Goal: Task Accomplishment & Management: Complete application form

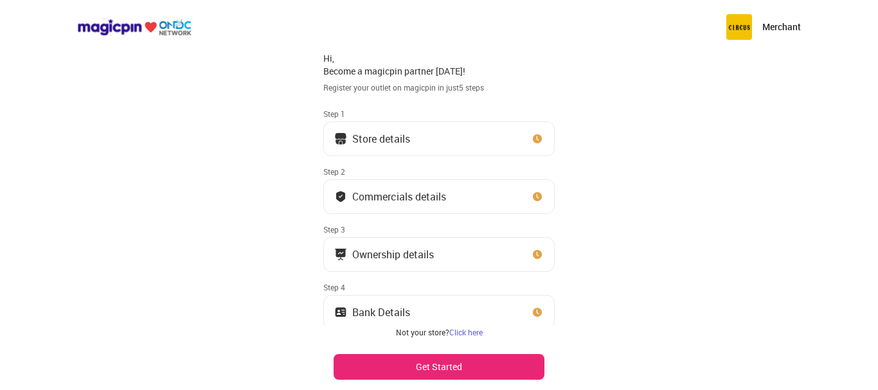
click at [389, 142] on div "Store details" at bounding box center [381, 139] width 58 height 6
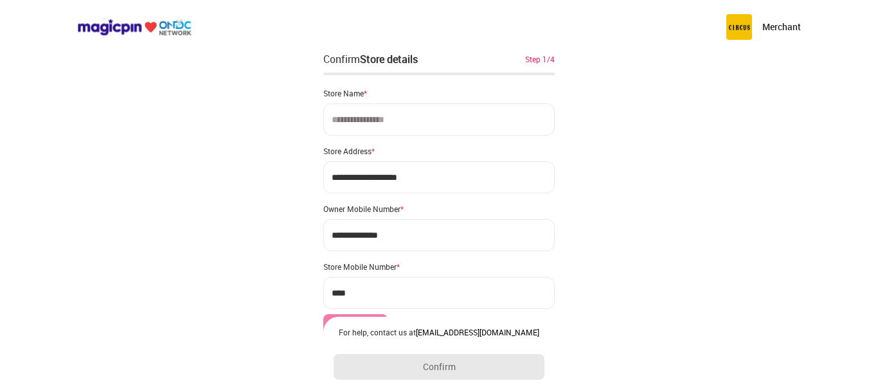
click at [369, 128] on input at bounding box center [438, 119] width 231 height 32
type input "**********"
click at [440, 181] on input "**********" at bounding box center [438, 177] width 231 height 32
drag, startPoint x: 422, startPoint y: 177, endPoint x: 334, endPoint y: 191, distance: 89.7
click at [334, 191] on input "**********" at bounding box center [438, 177] width 231 height 32
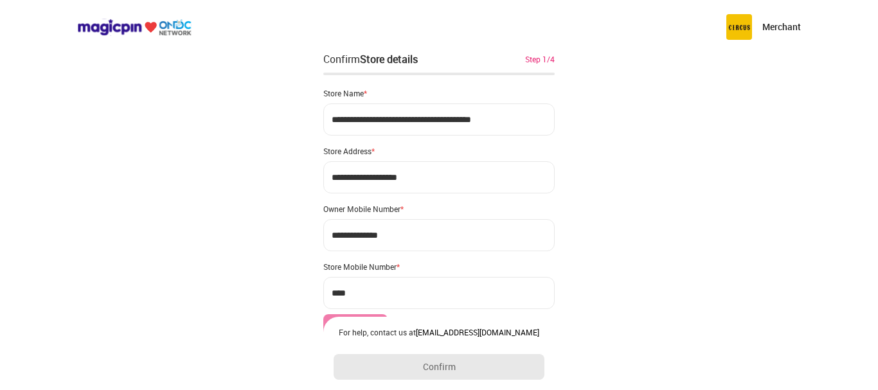
type input "**********"
click at [442, 180] on input "**********" at bounding box center [438, 177] width 231 height 32
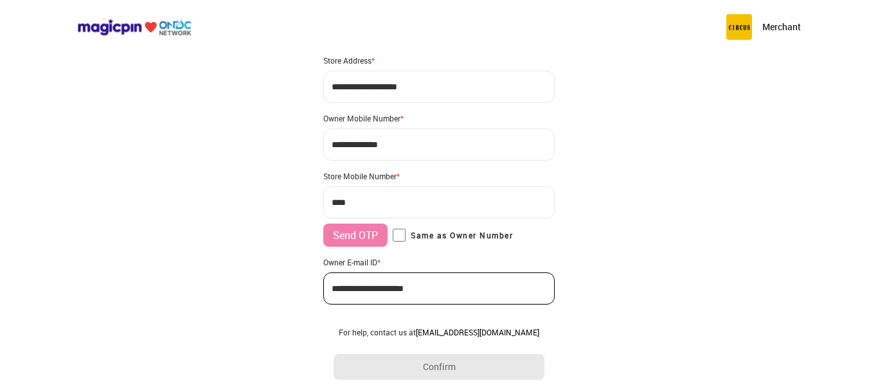
scroll to position [121, 0]
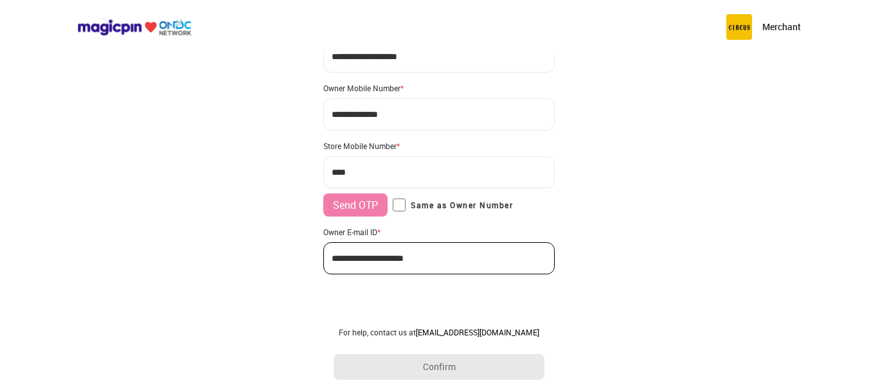
click at [398, 177] on input "***" at bounding box center [438, 172] width 231 height 32
type input "**********"
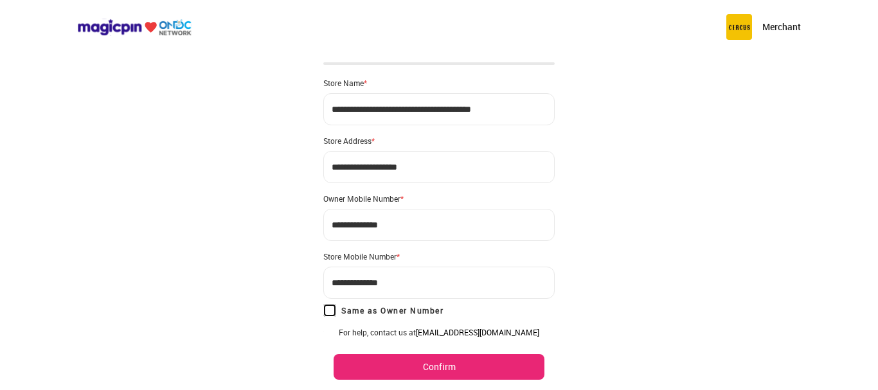
scroll to position [0, 0]
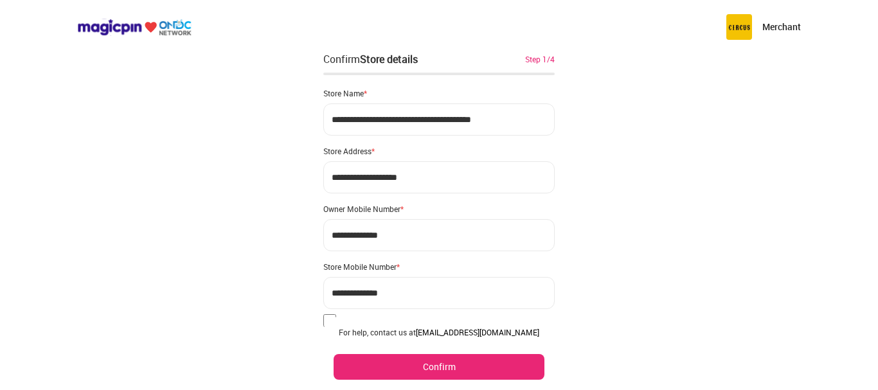
click at [419, 179] on input "**********" at bounding box center [438, 177] width 231 height 32
click at [444, 177] on input "**********" at bounding box center [438, 177] width 231 height 32
type input "**********"
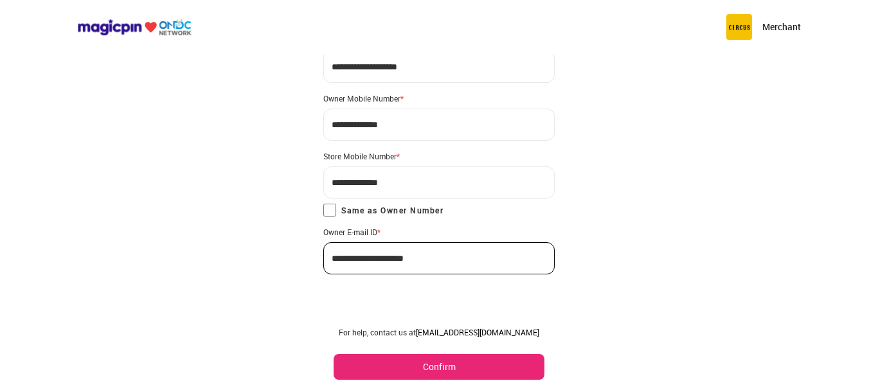
click at [446, 363] on button "Confirm" at bounding box center [439, 367] width 211 height 26
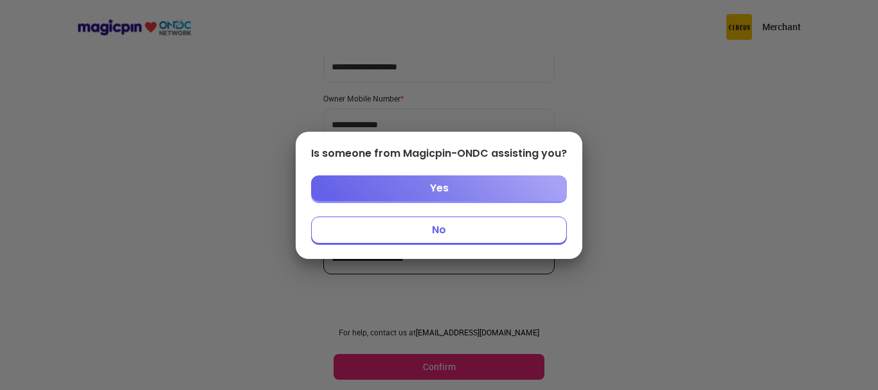
click at [427, 188] on button "Yes" at bounding box center [439, 188] width 256 height 26
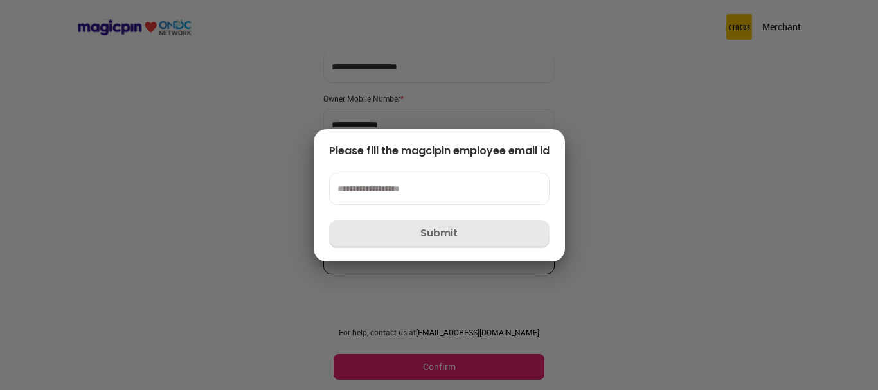
click at [398, 196] on input at bounding box center [439, 189] width 220 height 32
type input "**********"
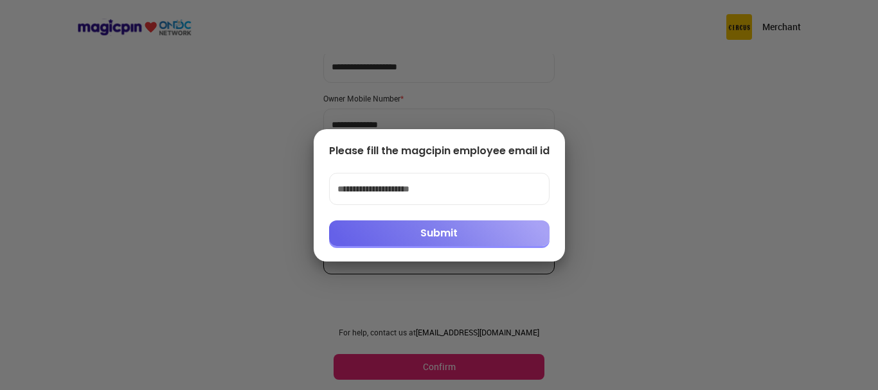
click at [435, 232] on button "Submit" at bounding box center [439, 233] width 220 height 26
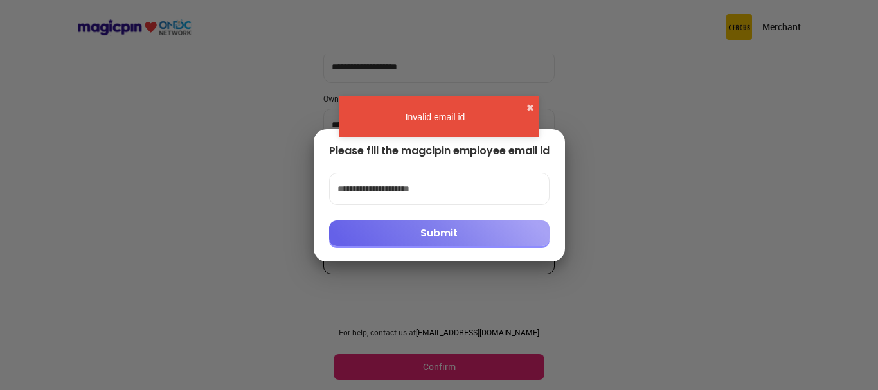
click at [534, 103] on div "Invalid email id ✖" at bounding box center [439, 116] width 201 height 41
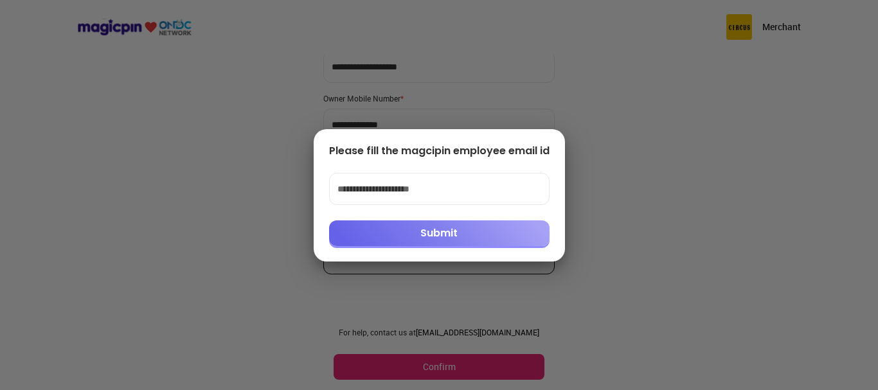
click at [540, 139] on div "**********" at bounding box center [439, 195] width 251 height 132
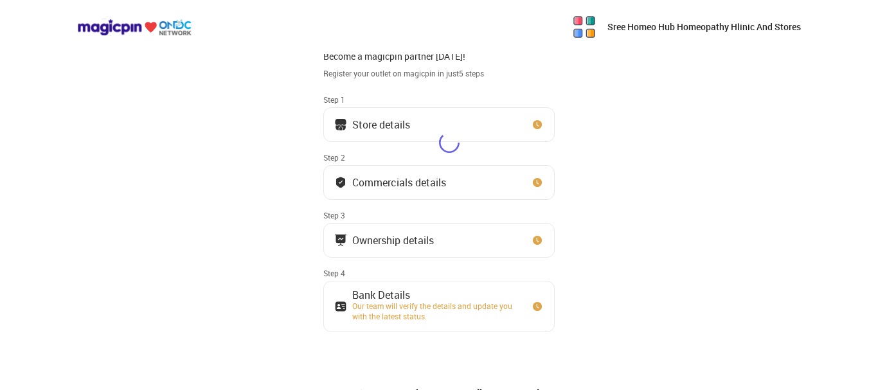
scroll to position [38, 0]
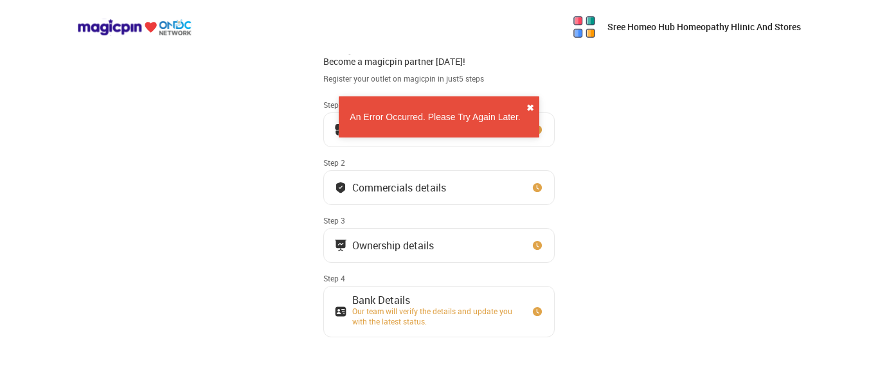
click at [532, 107] on button "✖" at bounding box center [530, 108] width 8 height 13
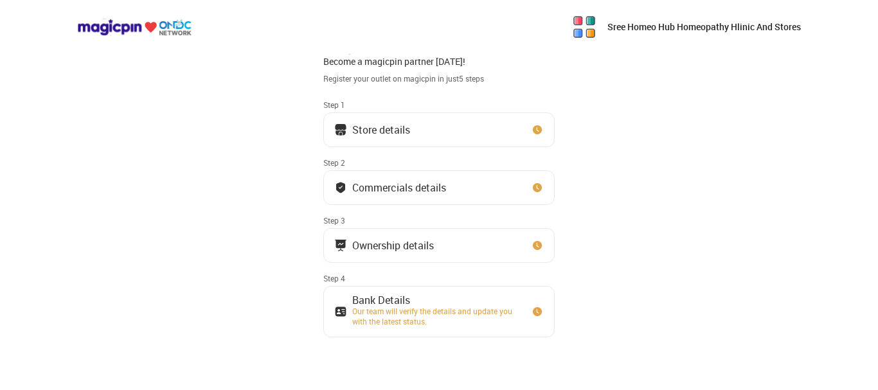
click at [455, 127] on button "Store details" at bounding box center [438, 129] width 231 height 35
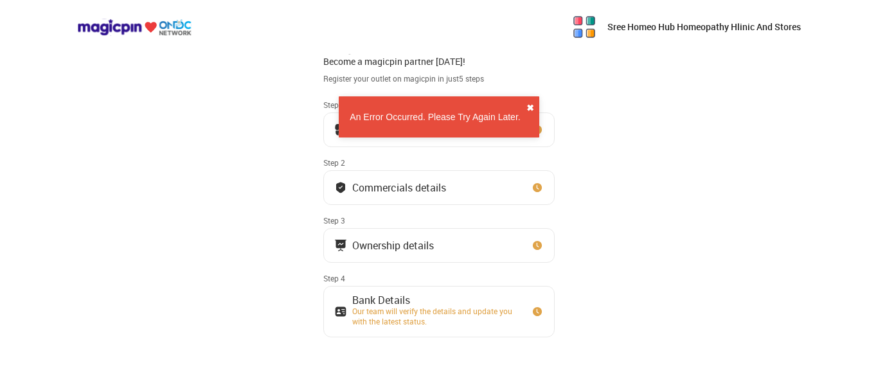
click at [529, 105] on button "✖" at bounding box center [530, 108] width 8 height 13
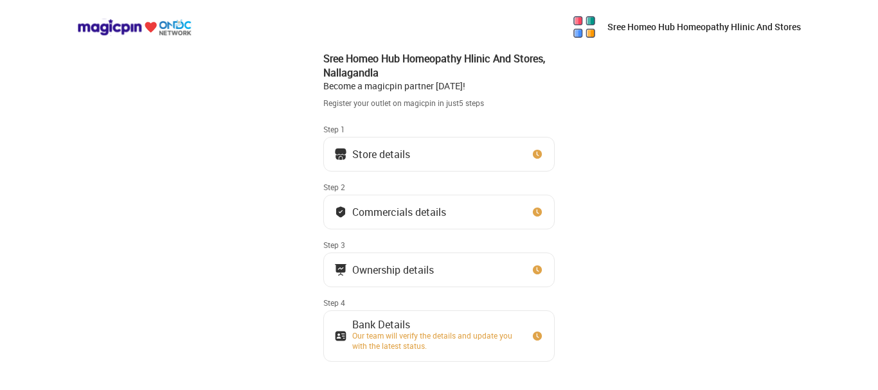
scroll to position [0, 0]
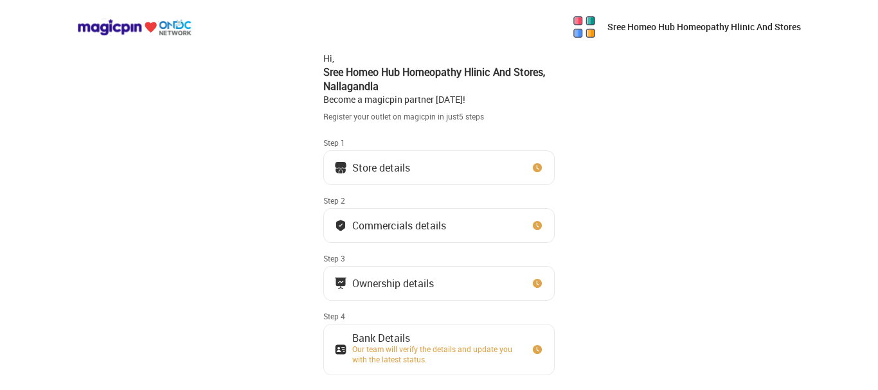
click at [397, 170] on div "Store details" at bounding box center [381, 168] width 58 height 6
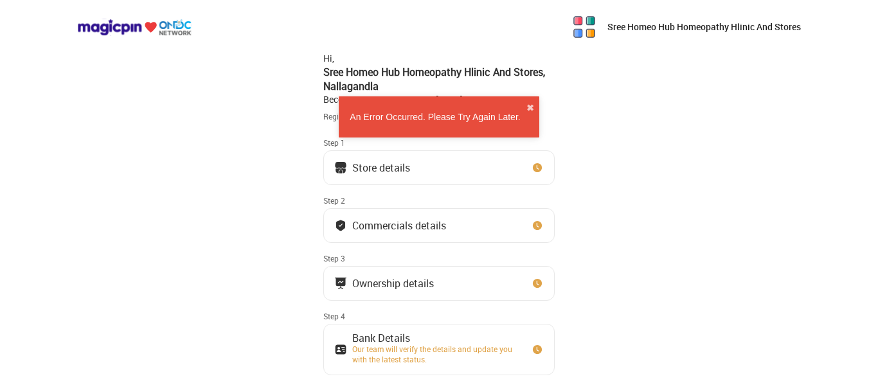
click at [526, 110] on div "An Error Occurred. Please Try Again Later. ✖" at bounding box center [439, 116] width 201 height 41
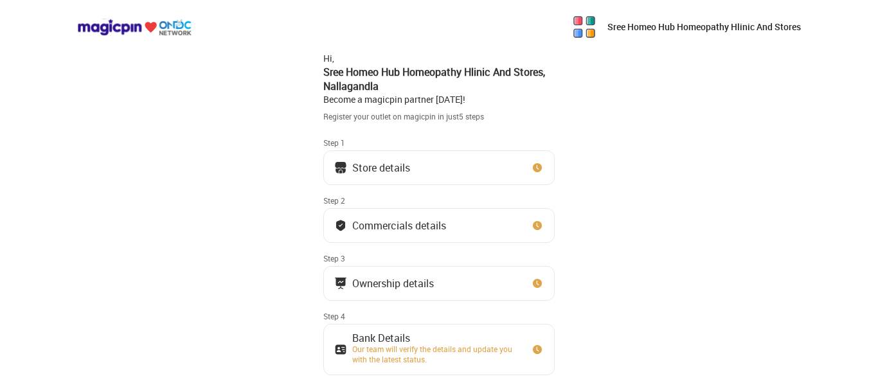
click at [606, 24] on div "Sree Homeo Hub Homeopathy Hlinic And Stores" at bounding box center [685, 27] width 229 height 26
click at [538, 50] on div "Sree Homeo Hub Homeopathy Hlinic And Stores" at bounding box center [439, 27] width 878 height 54
click at [454, 85] on div "Sree Homeo Hub Homeopathy Hlinic And Stores , [GEOGRAPHIC_DATA]" at bounding box center [438, 79] width 231 height 29
click at [364, 177] on button "Store details" at bounding box center [438, 167] width 231 height 35
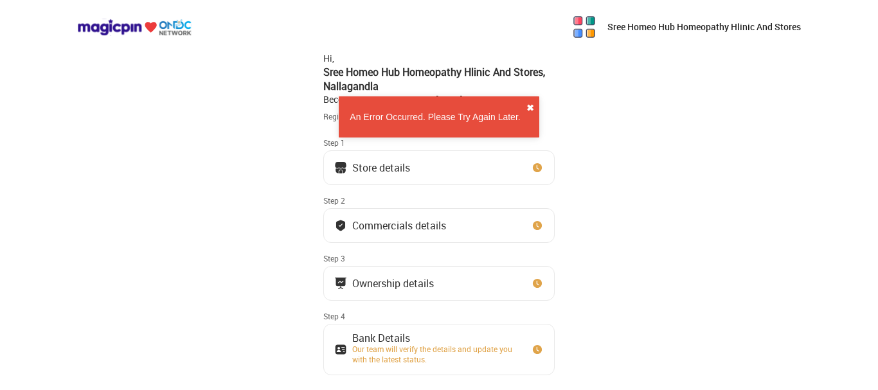
click at [531, 108] on button "✖" at bounding box center [530, 108] width 8 height 13
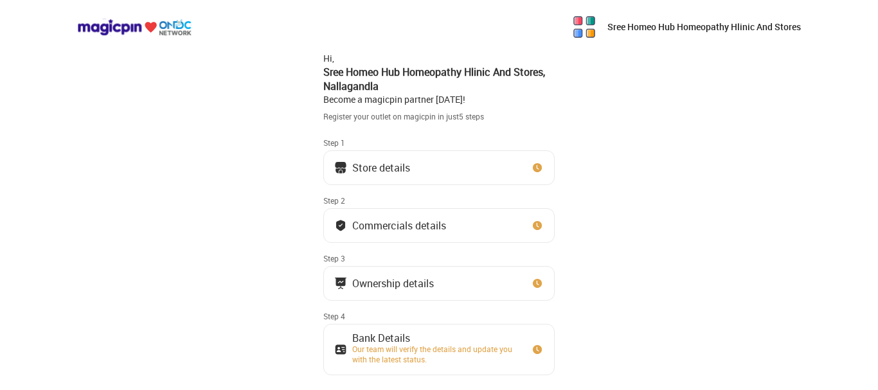
click at [514, 170] on button "Store details" at bounding box center [438, 167] width 231 height 35
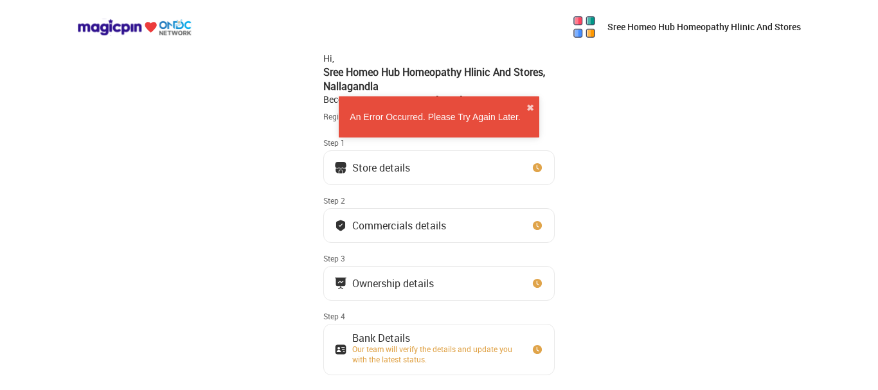
click at [587, 26] on img at bounding box center [584, 27] width 26 height 26
click at [587, 30] on img at bounding box center [584, 27] width 26 height 26
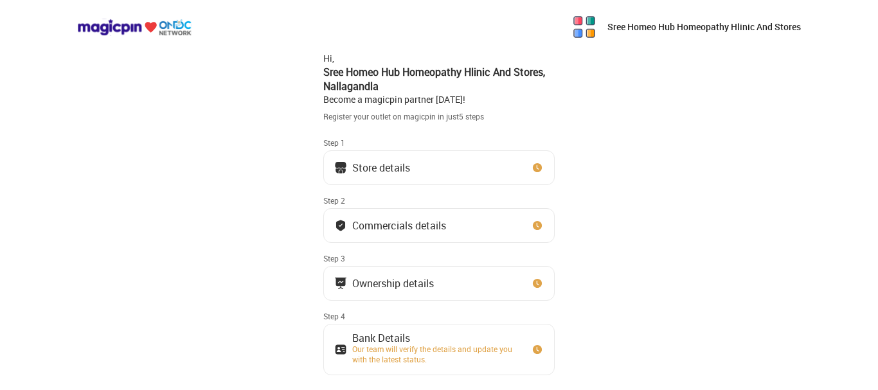
click at [456, 160] on button "Store details" at bounding box center [438, 167] width 231 height 35
click at [411, 178] on button "Store details" at bounding box center [438, 167] width 231 height 35
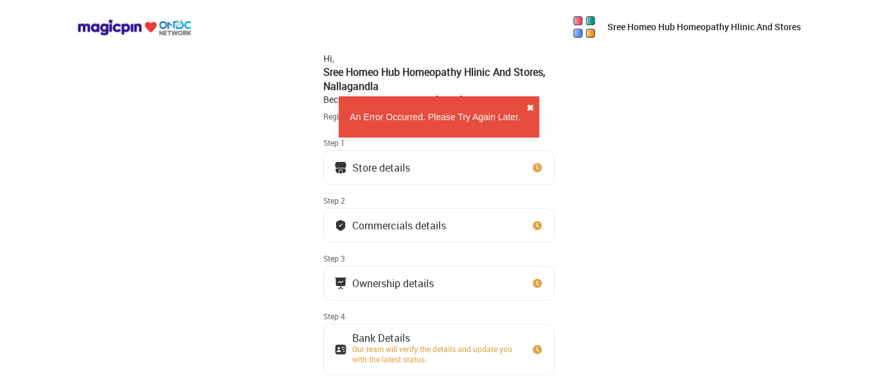
click at [528, 105] on button "✖" at bounding box center [530, 108] width 8 height 13
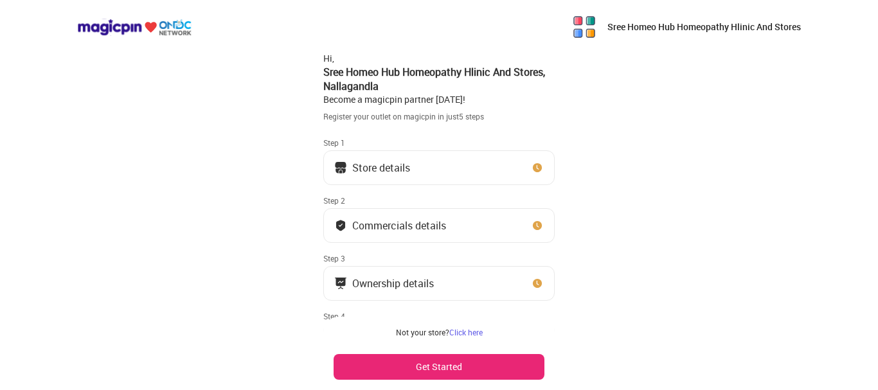
click at [407, 166] on div "Store details" at bounding box center [381, 168] width 58 height 6
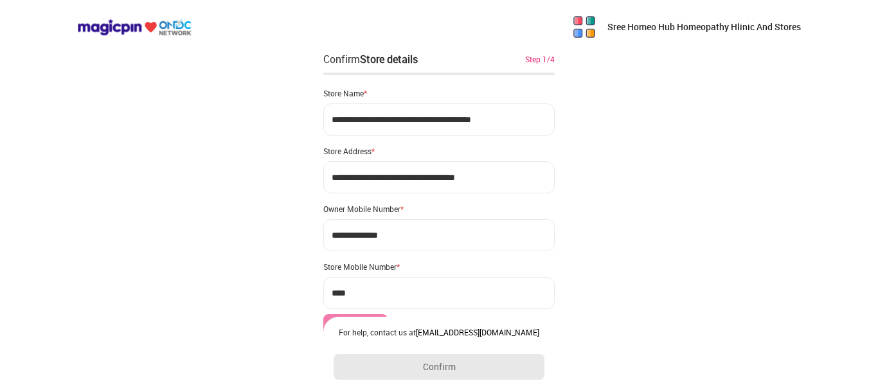
type input "**********"
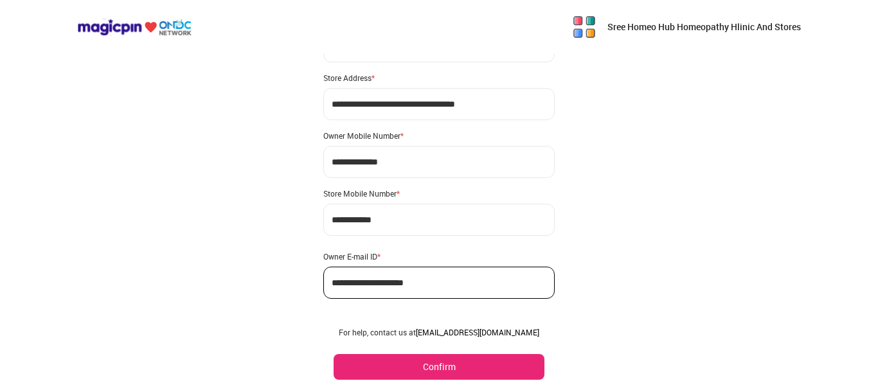
scroll to position [98, 0]
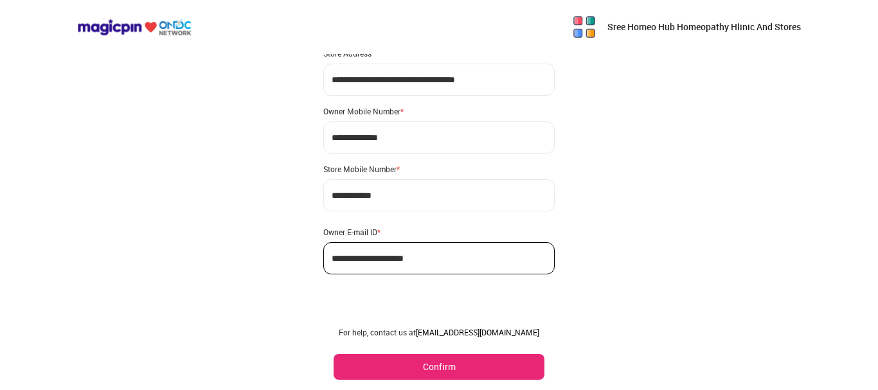
click at [472, 368] on button "Confirm" at bounding box center [439, 367] width 211 height 26
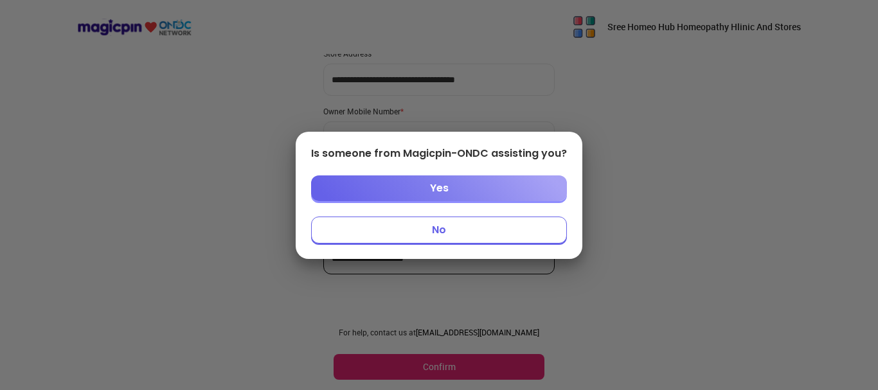
click at [471, 238] on button "No" at bounding box center [439, 230] width 256 height 27
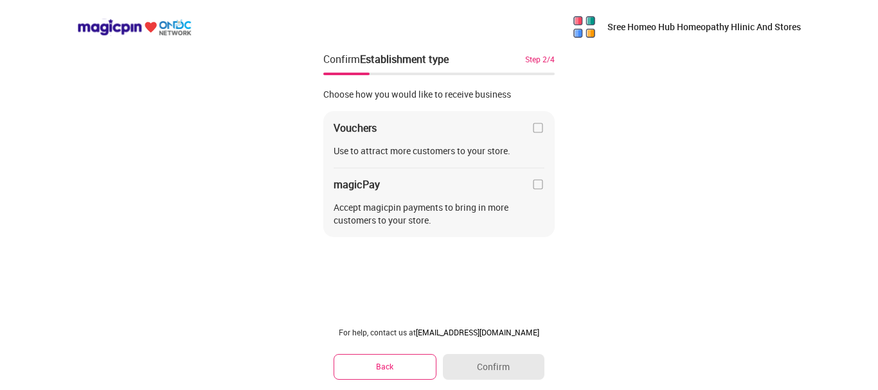
scroll to position [0, 0]
click at [540, 127] on img at bounding box center [537, 127] width 13 height 13
click at [537, 170] on div "Vouchers Use to attract more customers to your store. magicPay Accept magicpin …" at bounding box center [438, 174] width 231 height 127
click at [537, 185] on img at bounding box center [537, 184] width 13 height 13
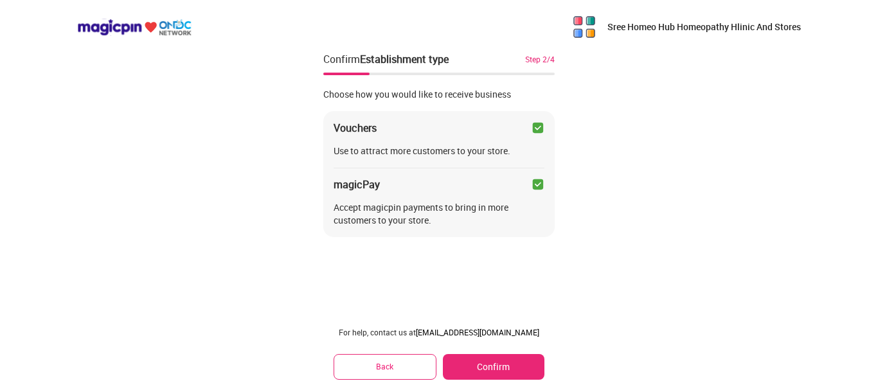
click at [494, 366] on button "Confirm" at bounding box center [494, 367] width 102 height 26
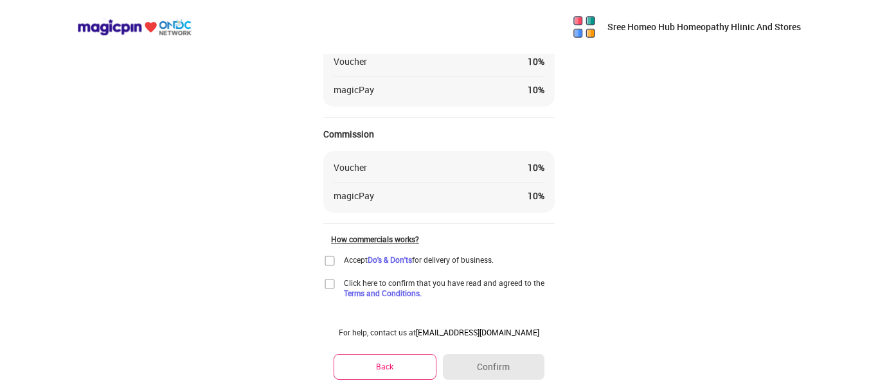
scroll to position [113, 0]
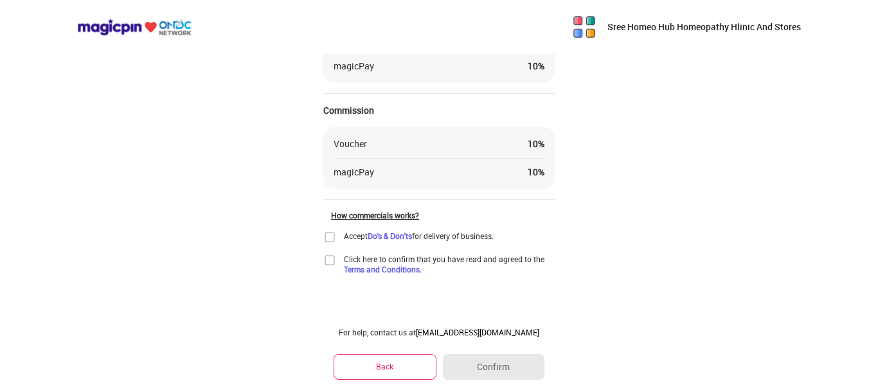
click at [330, 240] on img at bounding box center [329, 237] width 13 height 13
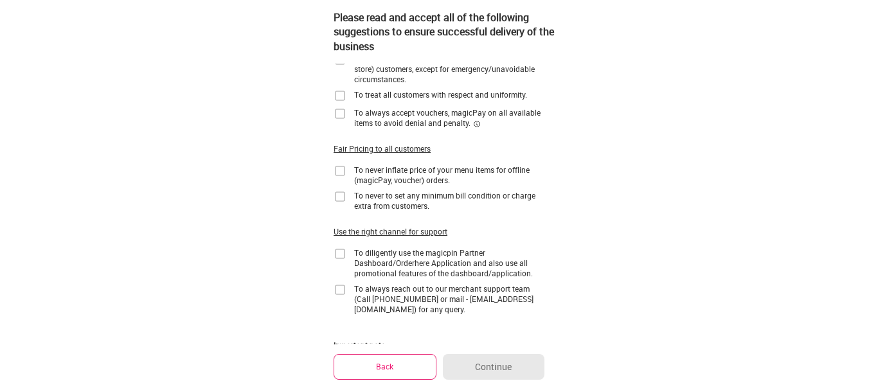
scroll to position [0, 0]
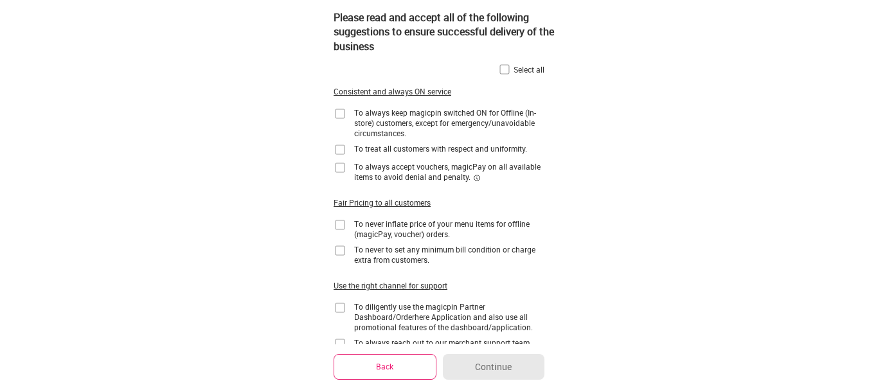
click at [505, 71] on img at bounding box center [504, 69] width 13 height 13
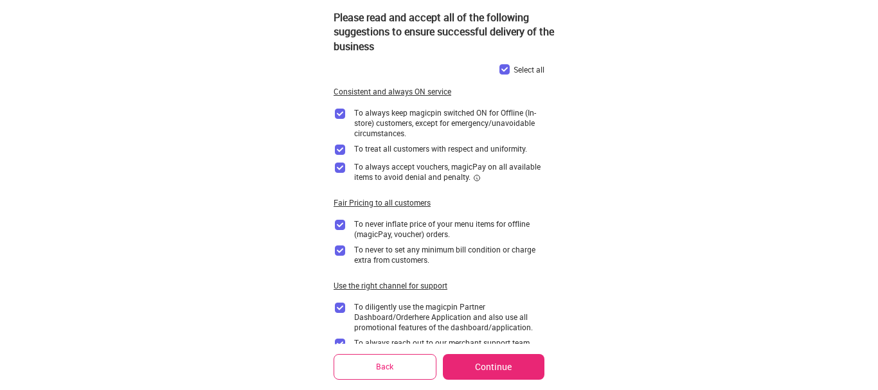
click at [475, 360] on button "Continue" at bounding box center [494, 367] width 102 height 26
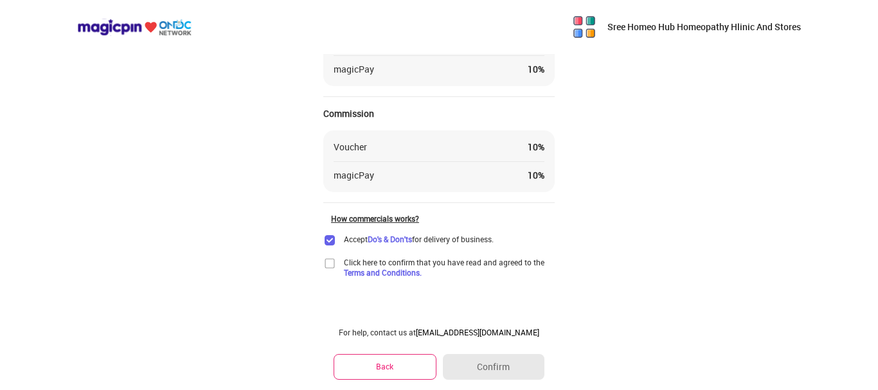
scroll to position [113, 0]
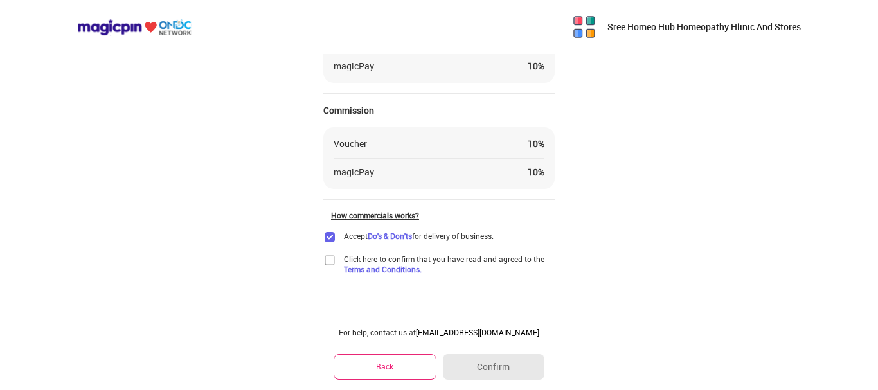
click at [335, 265] on img at bounding box center [329, 260] width 13 height 13
click at [494, 365] on button "Confirm" at bounding box center [494, 367] width 102 height 26
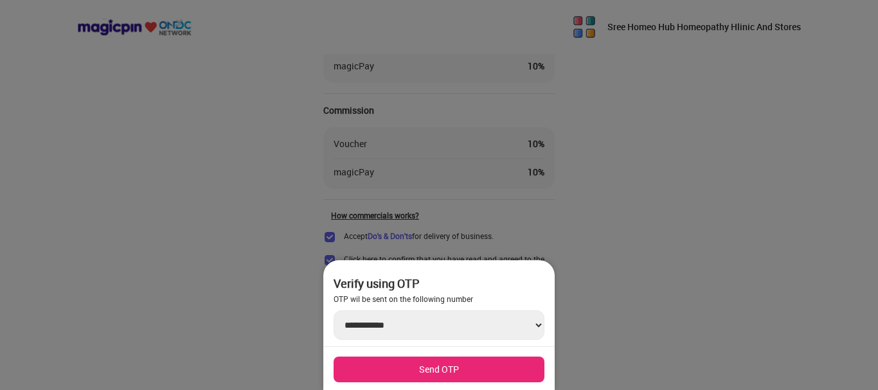
click at [440, 371] on button "Send OTP" at bounding box center [439, 370] width 211 height 26
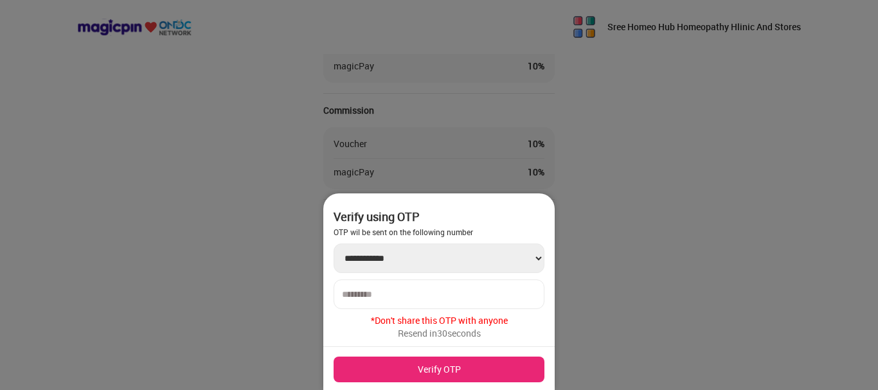
click at [402, 287] on div at bounding box center [439, 295] width 211 height 30
click at [402, 294] on input "number" at bounding box center [439, 294] width 194 height 10
type input "******"
click at [473, 364] on button "Verify OTP" at bounding box center [439, 370] width 211 height 26
click at [453, 370] on button "Verify OTP" at bounding box center [439, 370] width 211 height 26
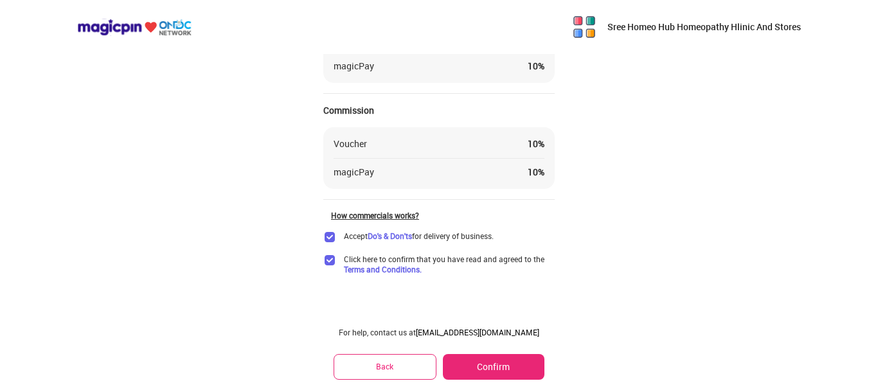
scroll to position [26, 0]
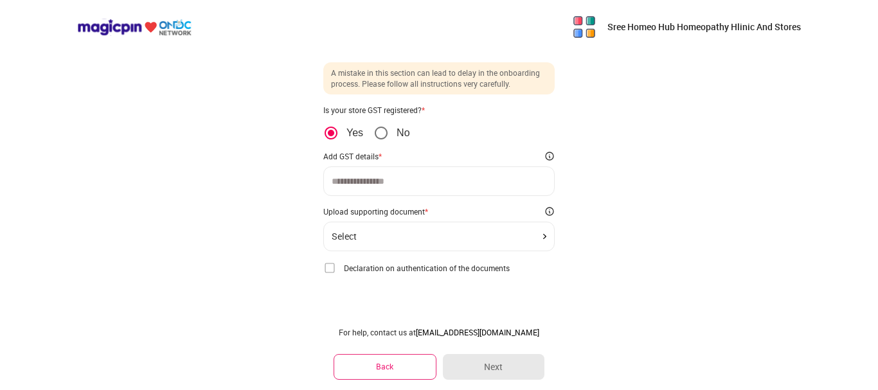
click at [353, 184] on input at bounding box center [439, 181] width 215 height 10
type input "**********"
click at [436, 238] on div "Select" at bounding box center [439, 236] width 215 height 10
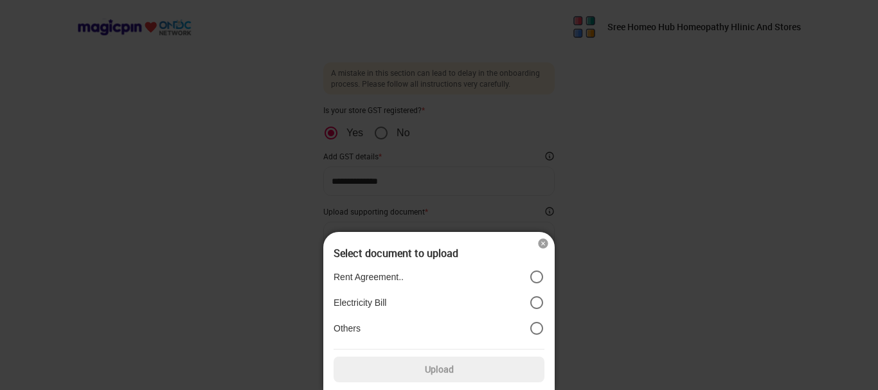
click at [453, 326] on label "Others" at bounding box center [439, 328] width 211 height 15
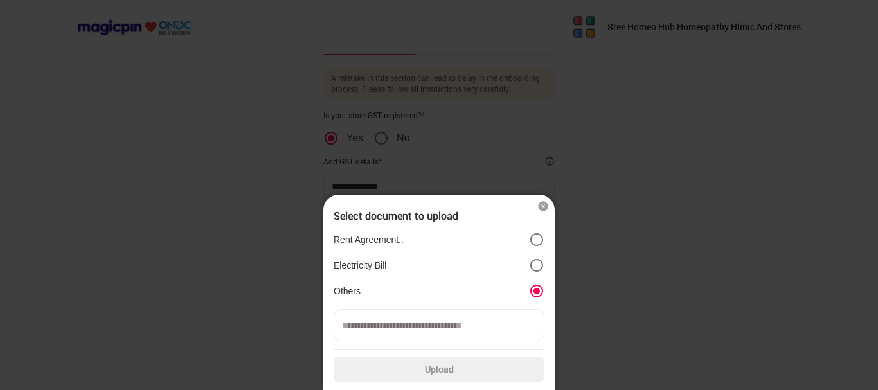
scroll to position [21, 0]
click at [379, 267] on p "Electricity Bill" at bounding box center [360, 266] width 53 height 12
click at [389, 290] on label "Others" at bounding box center [439, 290] width 211 height 15
click at [511, 293] on label "Others" at bounding box center [439, 290] width 211 height 15
click at [592, 269] on div at bounding box center [439, 195] width 878 height 390
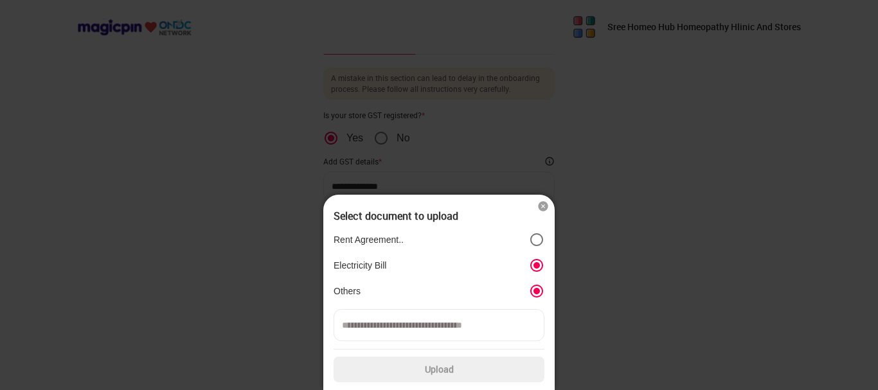
click at [542, 209] on img at bounding box center [543, 206] width 13 height 13
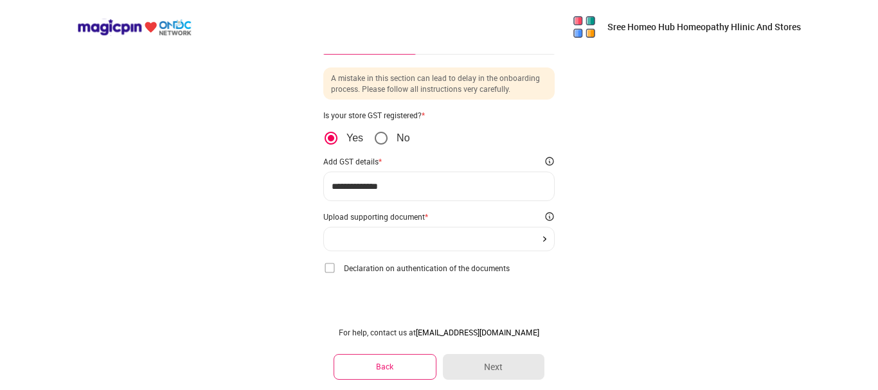
click at [349, 243] on div at bounding box center [438, 239] width 231 height 24
click at [458, 237] on div at bounding box center [439, 239] width 215 height 5
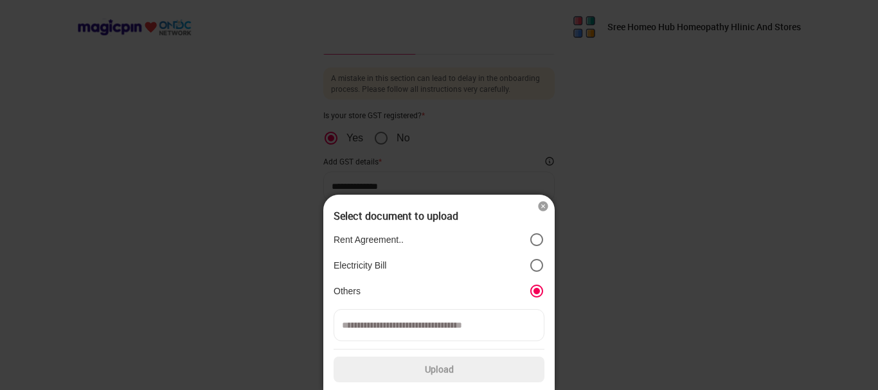
click at [402, 265] on label "Electricity Bill" at bounding box center [439, 265] width 211 height 15
click at [434, 328] on input at bounding box center [439, 325] width 211 height 32
click at [451, 373] on label "Upload" at bounding box center [439, 370] width 211 height 26
click at [0, 0] on input "Upload" at bounding box center [0, 0] width 0 height 0
click at [429, 328] on input at bounding box center [439, 325] width 211 height 32
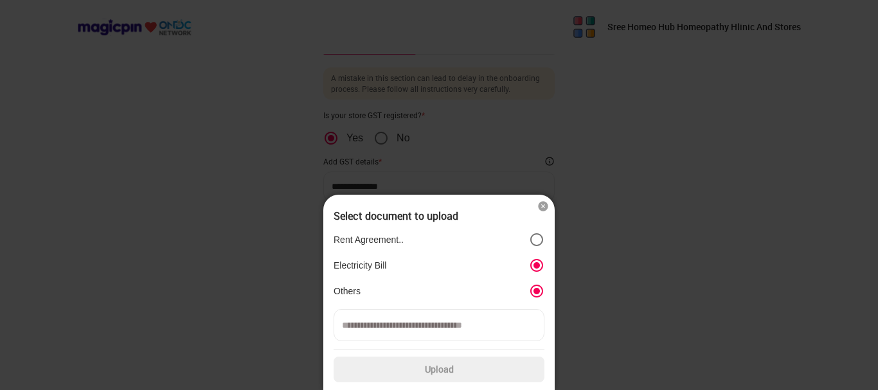
click at [435, 372] on label "Upload" at bounding box center [439, 370] width 211 height 26
click at [0, 0] on input "Upload" at bounding box center [0, 0] width 0 height 0
click at [433, 368] on label "Upload" at bounding box center [439, 370] width 211 height 26
click at [0, 0] on input "Upload" at bounding box center [0, 0] width 0 height 0
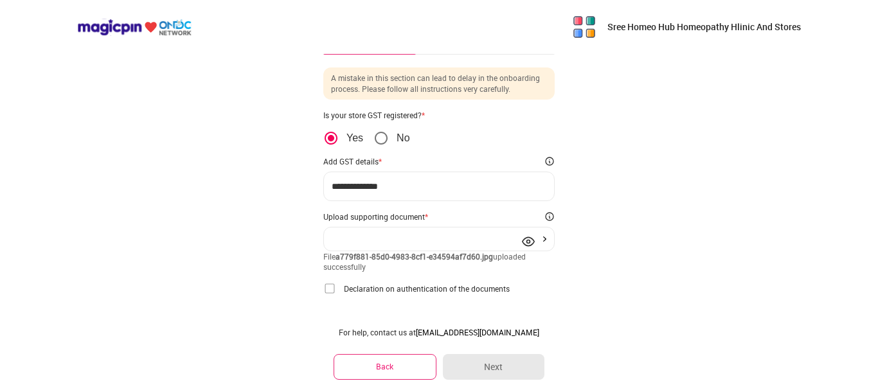
click at [325, 290] on img at bounding box center [329, 288] width 13 height 13
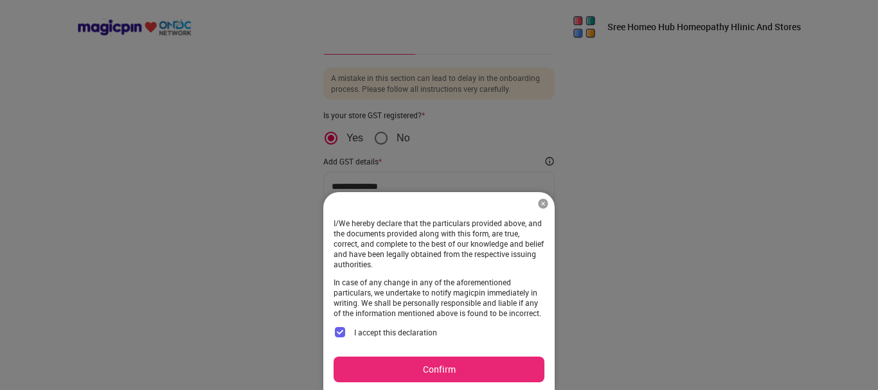
click at [404, 375] on button "Confirm" at bounding box center [439, 370] width 211 height 26
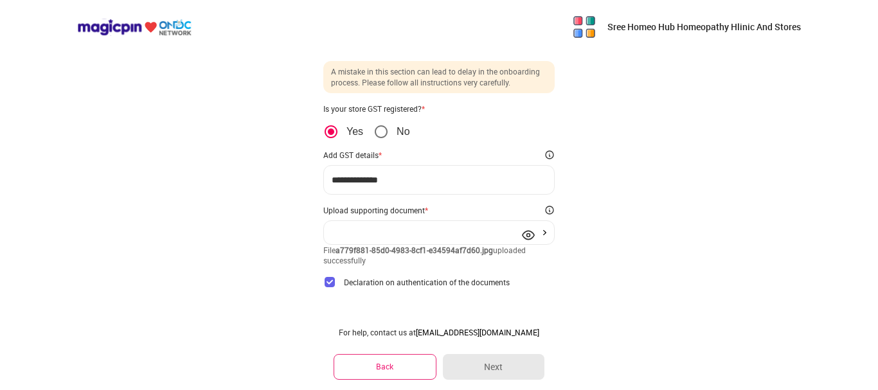
scroll to position [41, 0]
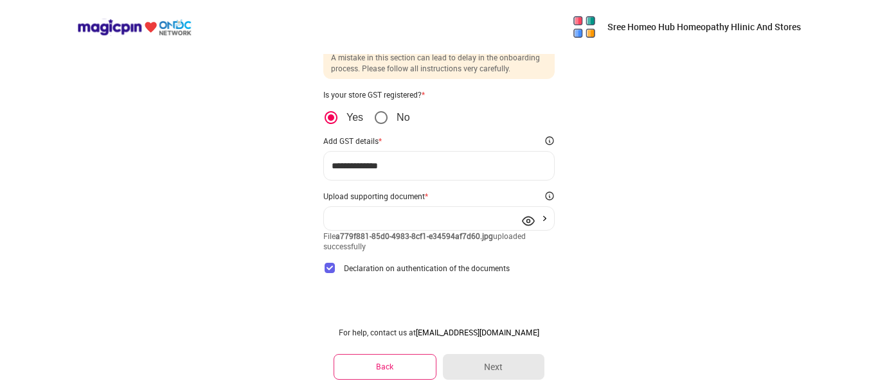
click at [527, 220] on img at bounding box center [528, 221] width 13 height 13
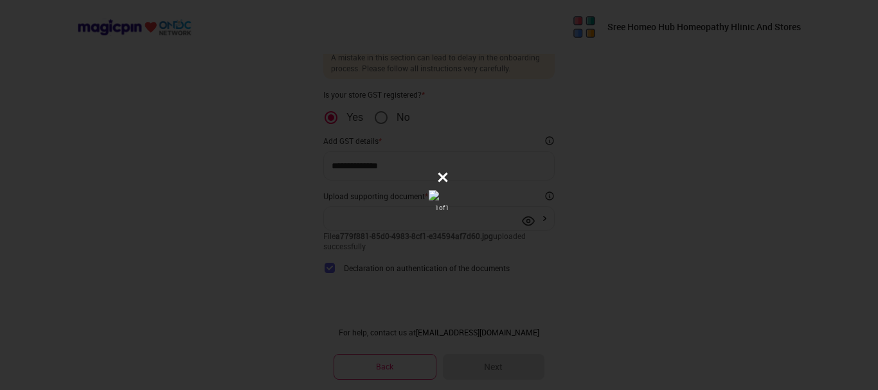
click at [449, 171] on icon at bounding box center [442, 177] width 13 height 13
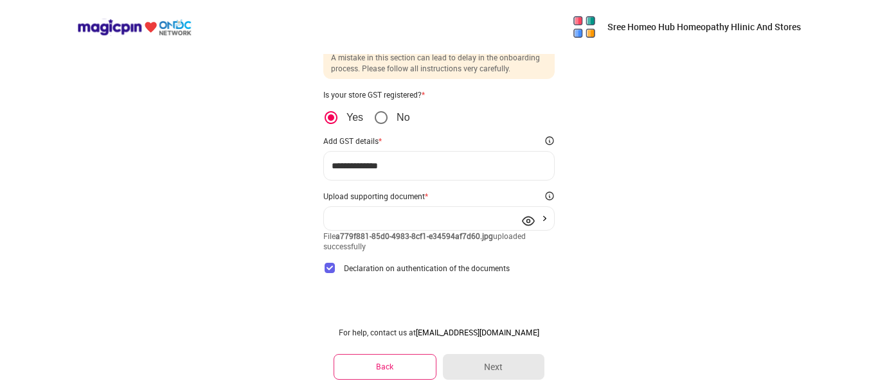
click at [392, 217] on div at bounding box center [439, 218] width 215 height 5
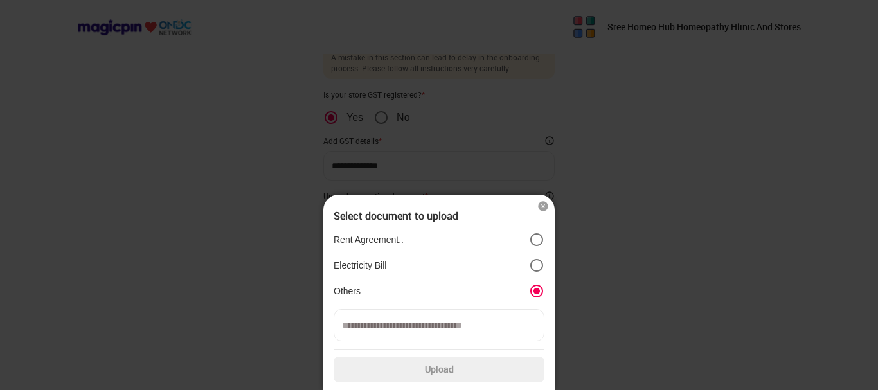
click at [361, 296] on label "Others" at bounding box center [439, 290] width 211 height 15
click at [243, 289] on div at bounding box center [439, 195] width 878 height 390
click at [630, 307] on div at bounding box center [439, 195] width 878 height 390
click at [542, 206] on img at bounding box center [543, 206] width 13 height 13
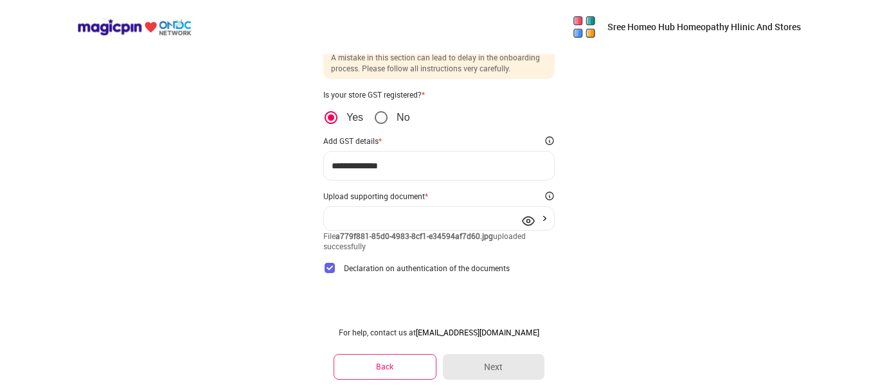
click at [447, 213] on div at bounding box center [438, 218] width 231 height 24
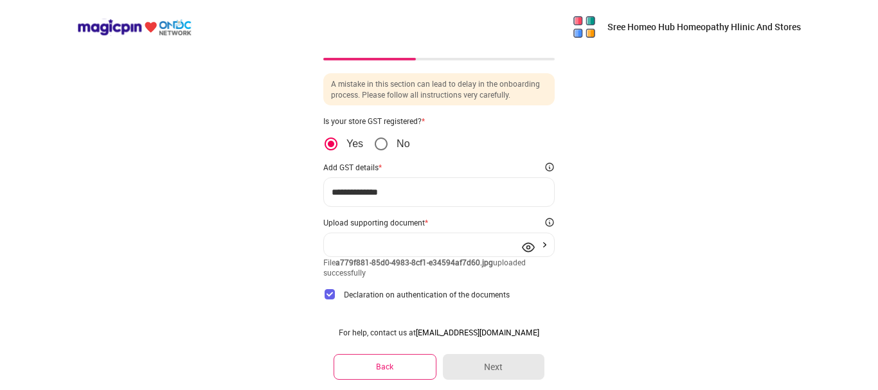
scroll to position [0, 0]
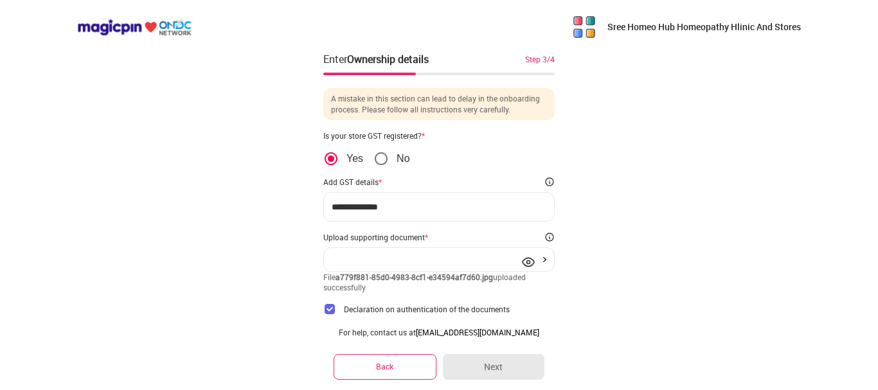
click at [398, 258] on div at bounding box center [439, 259] width 215 height 5
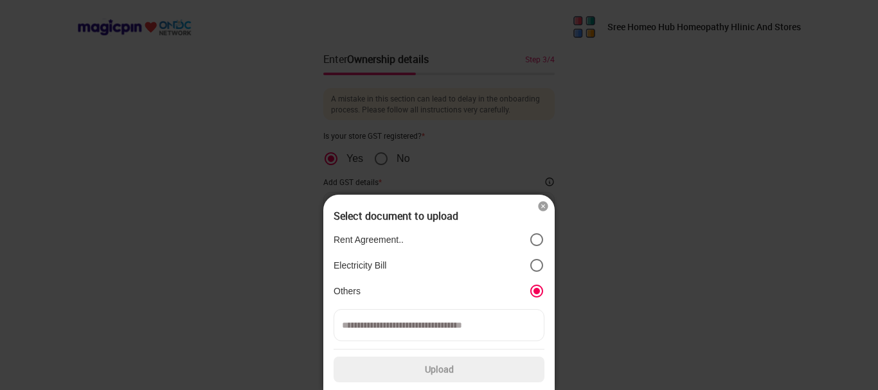
click at [400, 260] on label "Electricity Bill" at bounding box center [439, 265] width 211 height 15
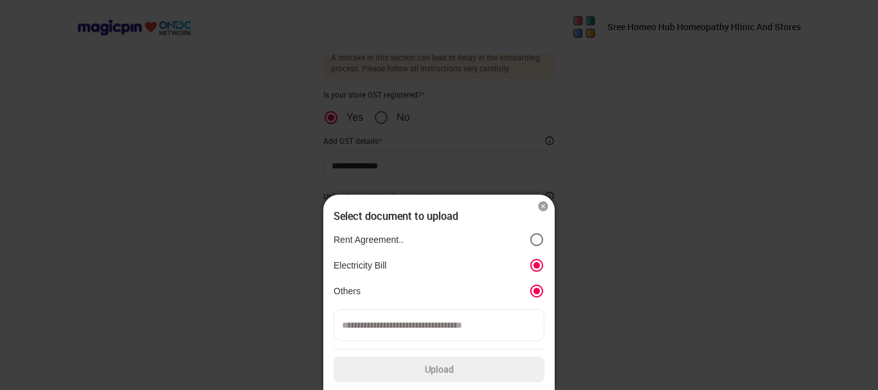
click at [634, 290] on div at bounding box center [439, 195] width 878 height 390
click at [539, 210] on img at bounding box center [543, 206] width 13 height 13
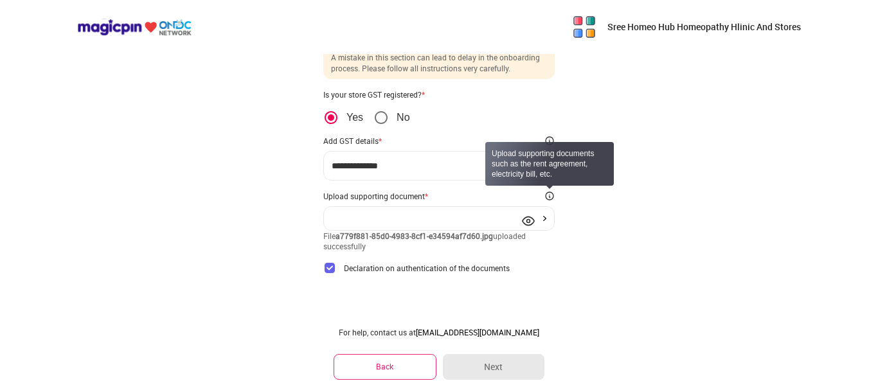
click at [552, 197] on img at bounding box center [549, 196] width 10 height 10
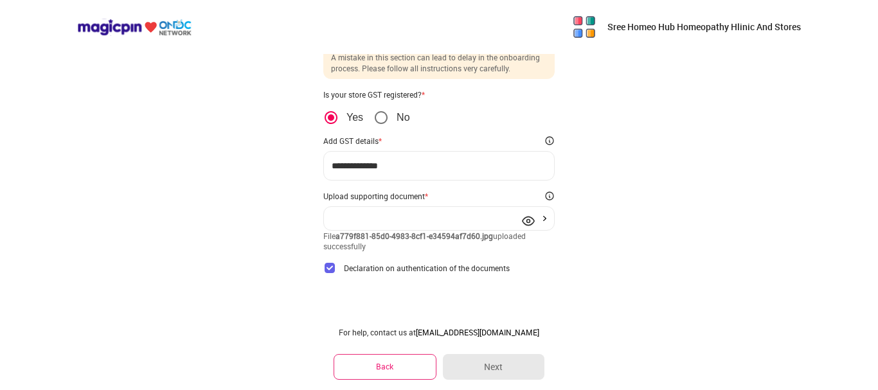
click at [524, 221] on img at bounding box center [528, 221] width 13 height 13
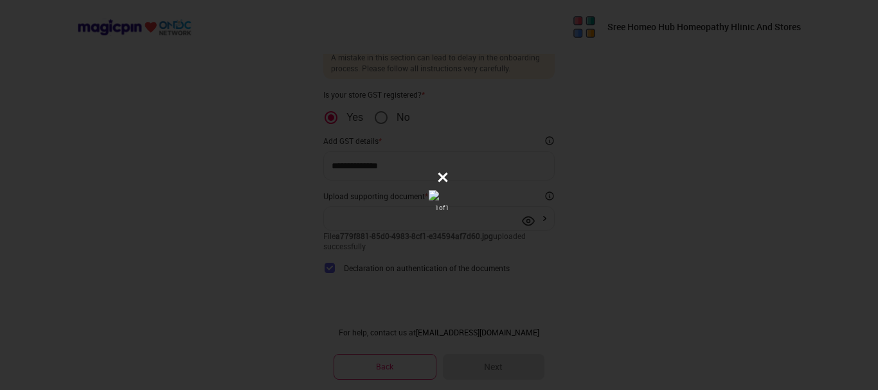
click at [584, 230] on div "1 of 1" at bounding box center [439, 195] width 878 height 390
click at [456, 165] on button at bounding box center [443, 178] width 26 height 26
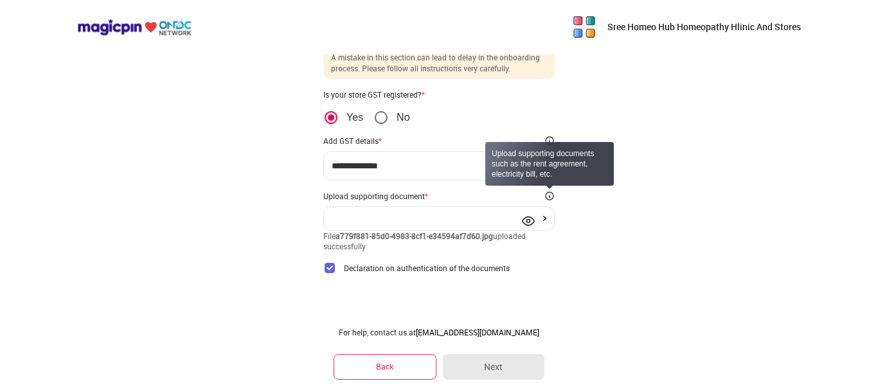
click at [547, 197] on img at bounding box center [549, 196] width 10 height 10
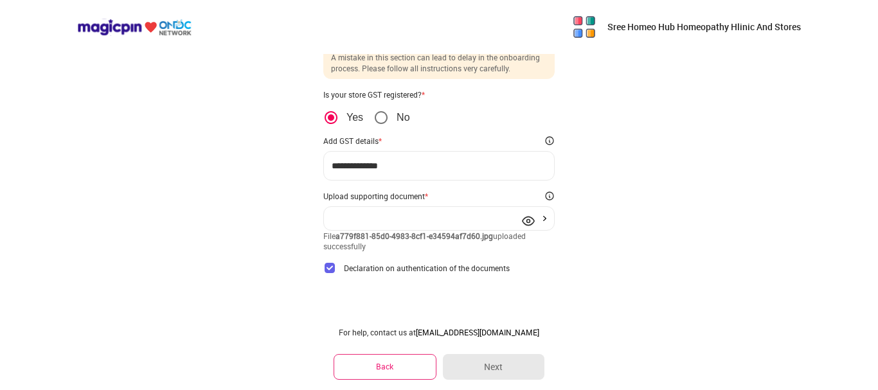
click at [472, 192] on div "Upload supporting document *" at bounding box center [438, 196] width 231 height 10
click at [515, 219] on div at bounding box center [439, 218] width 215 height 5
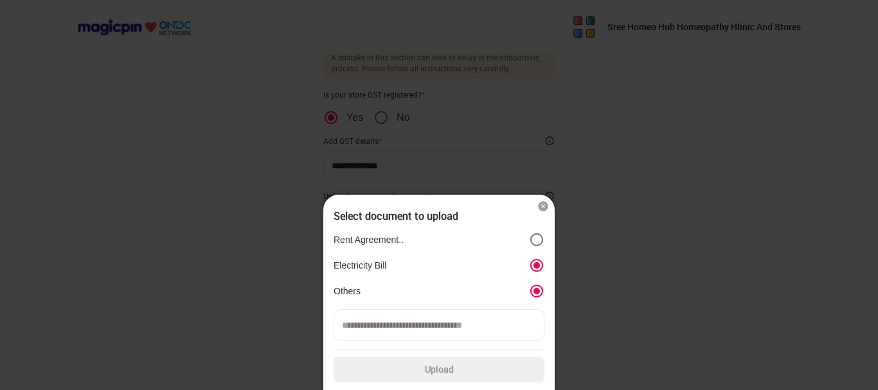
click at [535, 283] on div "Rent Agreement.. Electricity Bill Others" at bounding box center [439, 265] width 211 height 77
click at [533, 233] on icon "position" at bounding box center [536, 239] width 15 height 15
click at [542, 198] on div "Select document to upload Rent Agreement.. Electricity Bill Others Upload" at bounding box center [438, 293] width 231 height 196
click at [542, 204] on img at bounding box center [543, 206] width 13 height 13
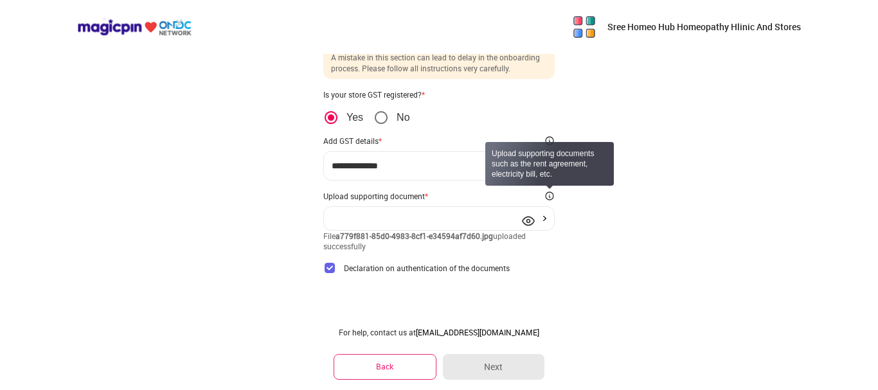
click at [547, 199] on img at bounding box center [549, 196] width 10 height 10
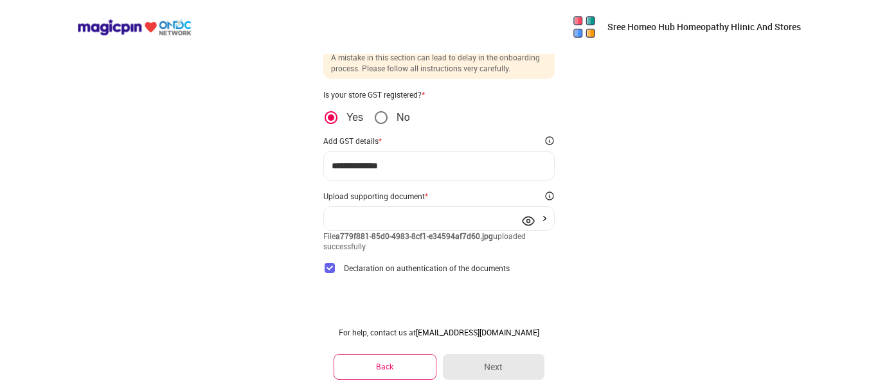
click at [495, 217] on div at bounding box center [439, 218] width 215 height 5
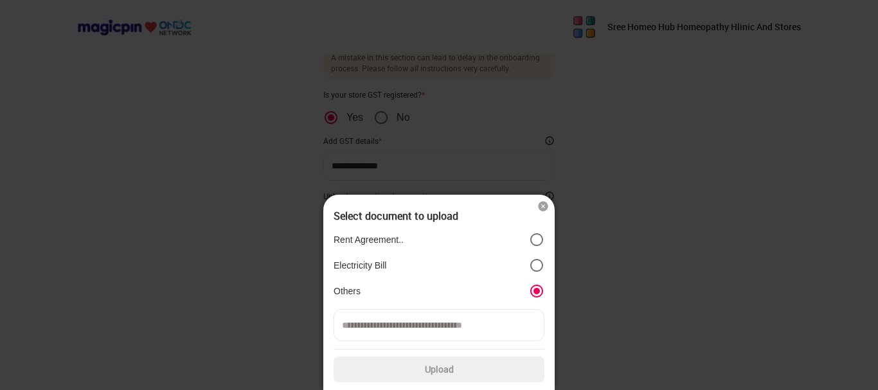
click at [469, 370] on label "Upload" at bounding box center [439, 370] width 211 height 26
click at [0, 0] on input "Upload" at bounding box center [0, 0] width 0 height 0
click at [527, 266] on label "Electricity Bill" at bounding box center [439, 265] width 211 height 15
click at [540, 208] on img at bounding box center [543, 206] width 13 height 13
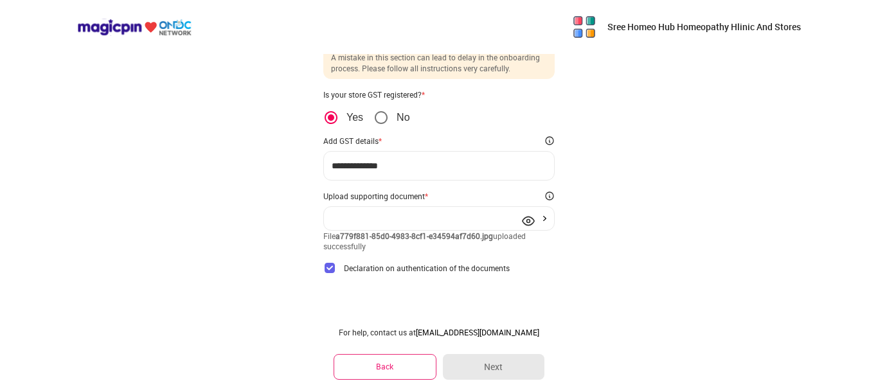
click at [524, 222] on img at bounding box center [528, 221] width 13 height 13
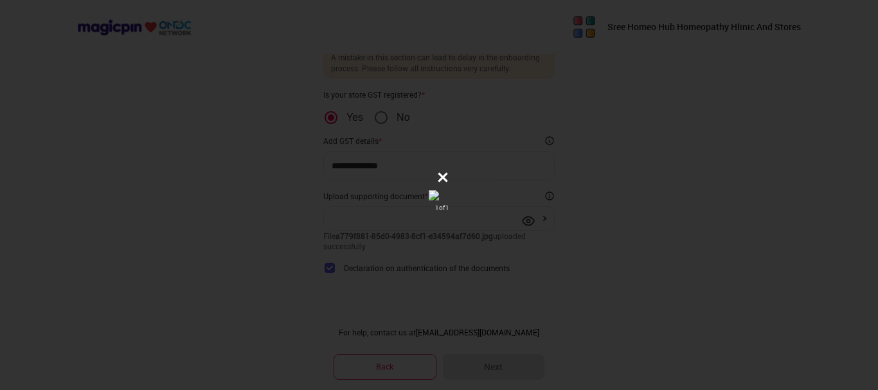
click at [448, 172] on icon at bounding box center [443, 177] width 10 height 10
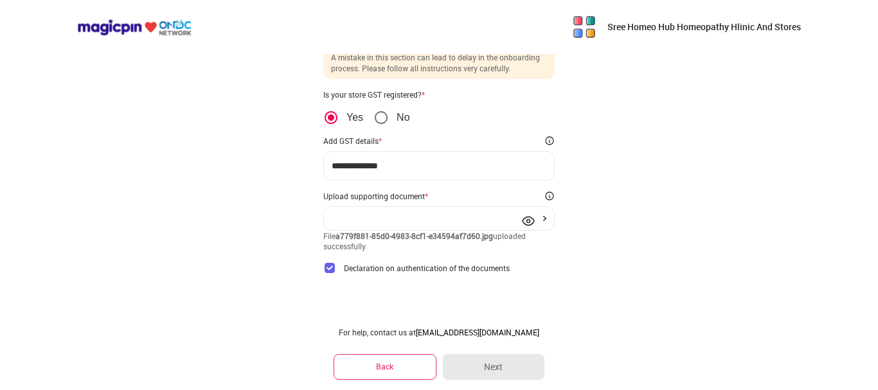
click at [524, 224] on img at bounding box center [528, 221] width 13 height 13
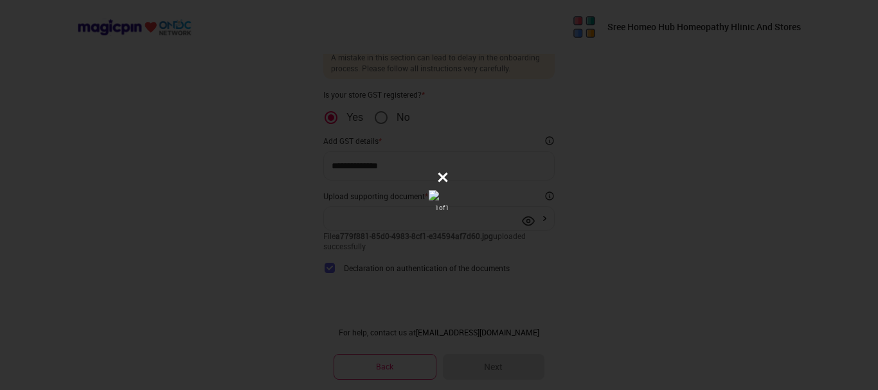
click at [449, 171] on icon at bounding box center [442, 177] width 13 height 13
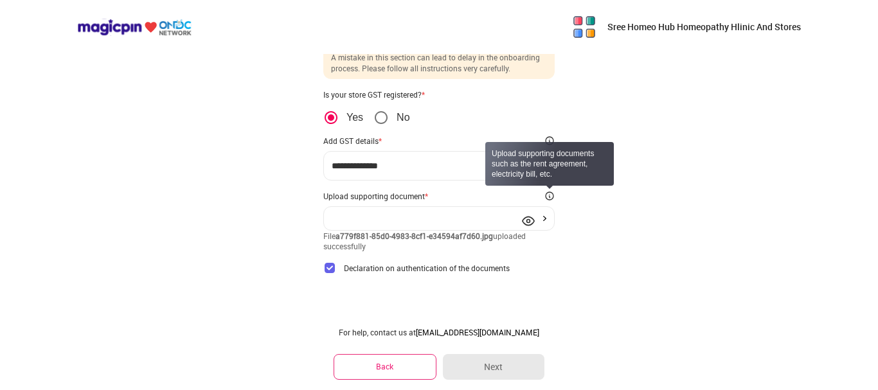
click at [548, 200] on img at bounding box center [549, 196] width 10 height 10
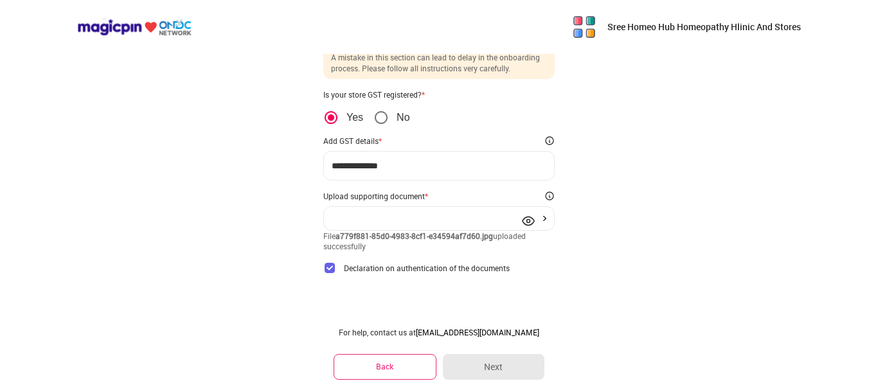
click at [389, 195] on div "Upload supporting document *" at bounding box center [375, 196] width 105 height 10
click at [418, 226] on div at bounding box center [438, 218] width 231 height 24
click at [501, 220] on div at bounding box center [438, 218] width 231 height 24
click at [482, 176] on div "**********" at bounding box center [438, 166] width 231 height 30
click at [481, 171] on div "**********" at bounding box center [438, 166] width 231 height 30
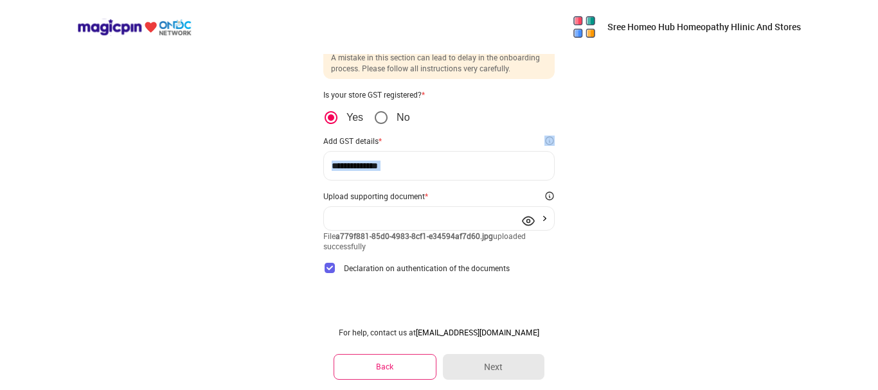
click at [481, 171] on div "**********" at bounding box center [438, 166] width 231 height 30
click at [442, 211] on div at bounding box center [438, 218] width 231 height 24
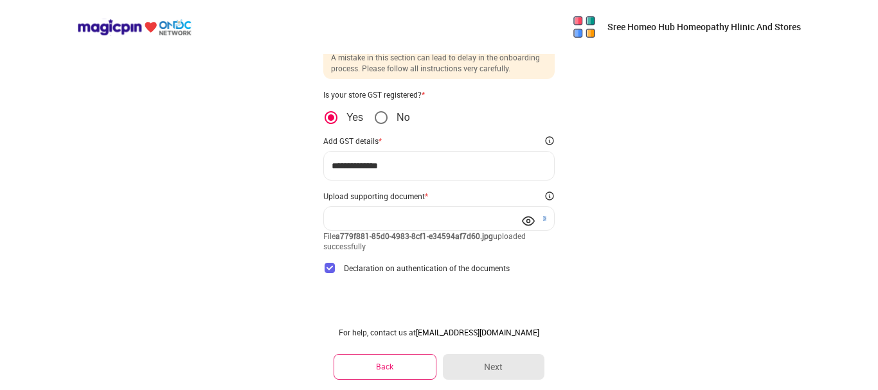
click at [524, 220] on img at bounding box center [528, 221] width 13 height 13
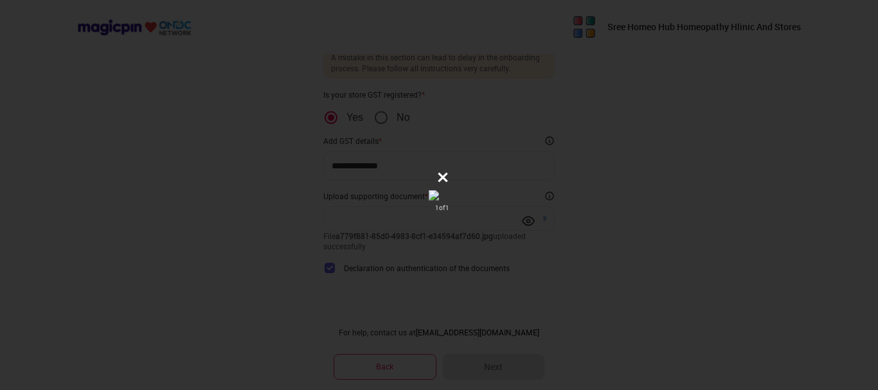
click at [456, 165] on button at bounding box center [443, 178] width 26 height 26
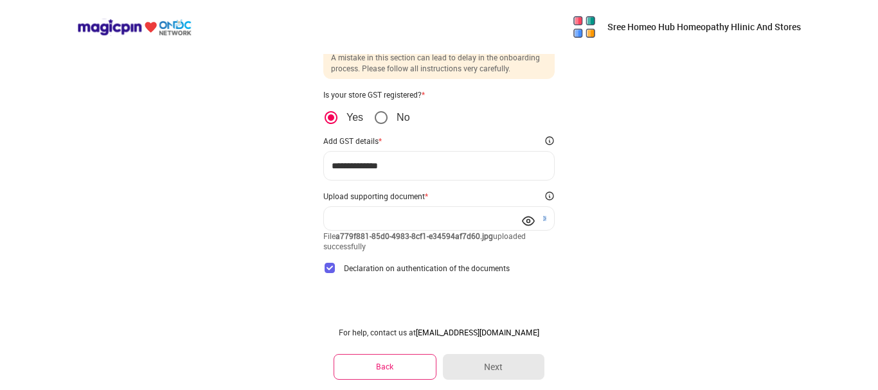
click at [526, 220] on img at bounding box center [528, 221] width 13 height 13
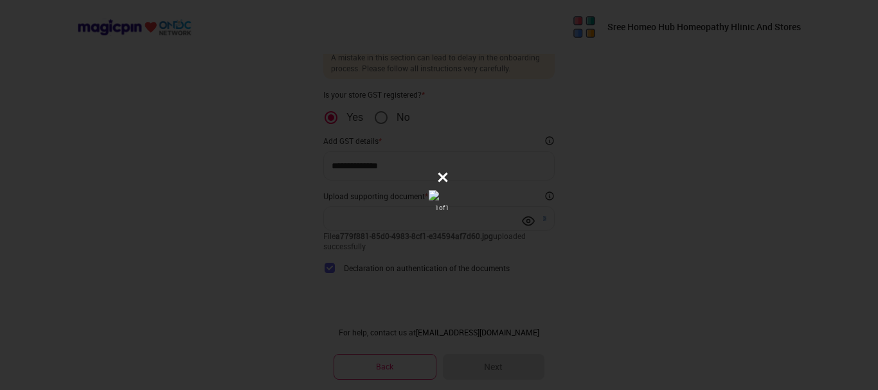
click at [449, 190] on img at bounding box center [439, 195] width 21 height 10
click at [449, 171] on icon at bounding box center [442, 177] width 13 height 13
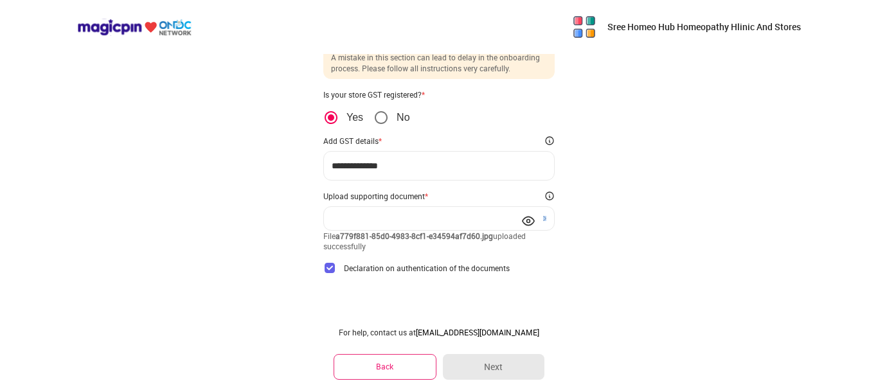
scroll to position [0, 0]
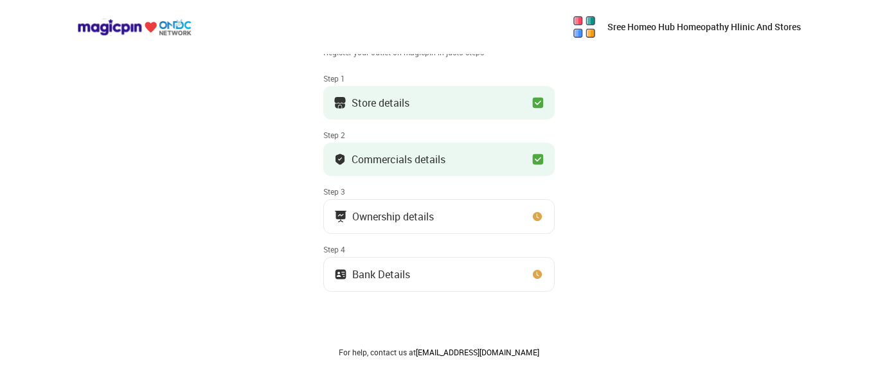
click at [418, 218] on div "Ownership details" at bounding box center [393, 216] width 82 height 6
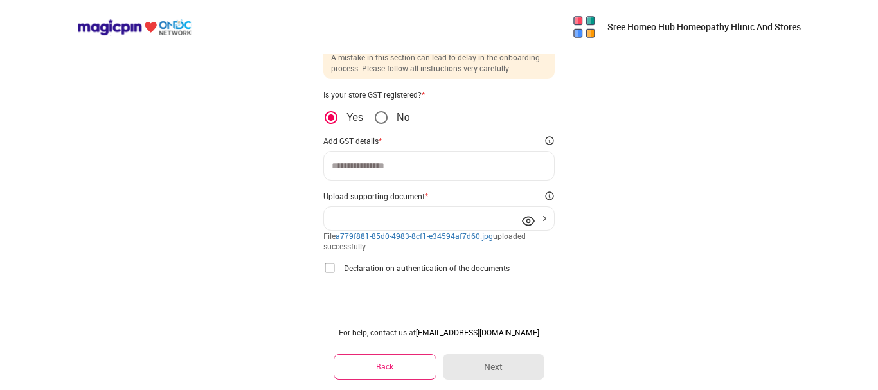
scroll to position [41, 0]
click at [394, 171] on div at bounding box center [438, 166] width 231 height 30
click at [393, 165] on input at bounding box center [439, 166] width 215 height 10
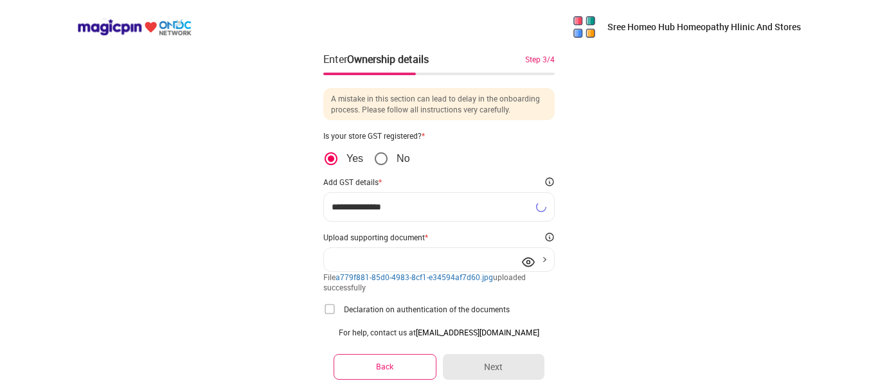
type input "**********"
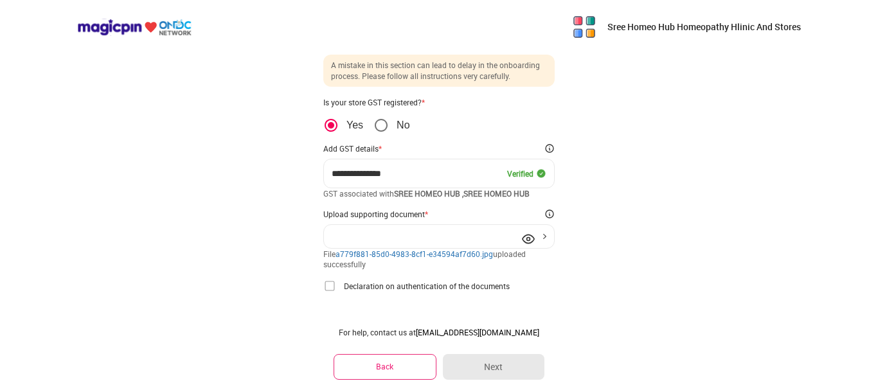
scroll to position [51, 0]
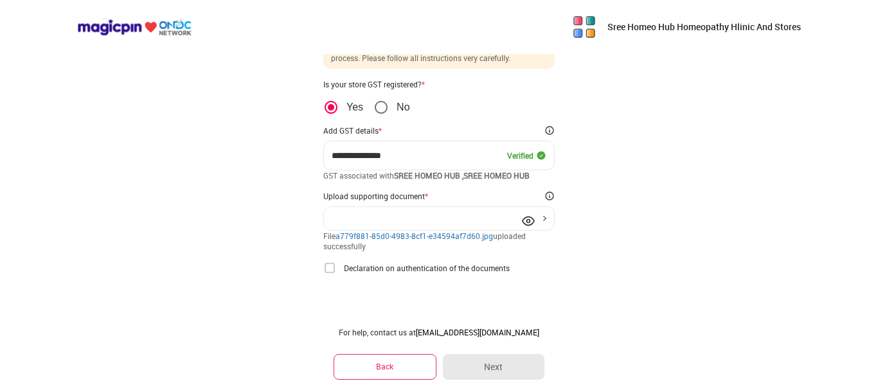
click at [527, 223] on img at bounding box center [528, 221] width 13 height 13
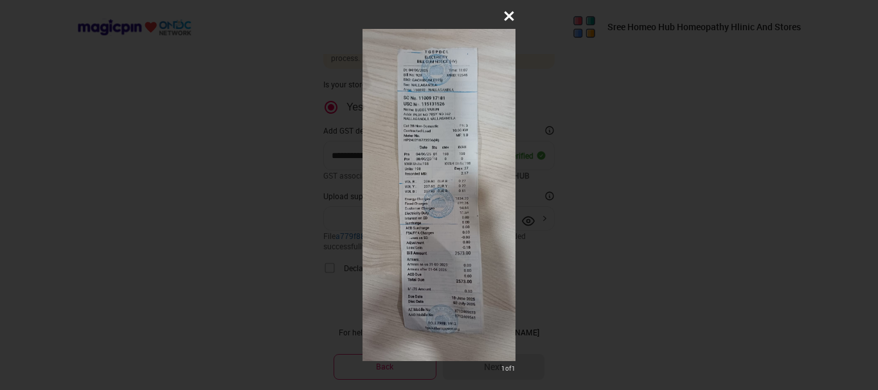
click at [503, 19] on icon at bounding box center [509, 16] width 13 height 13
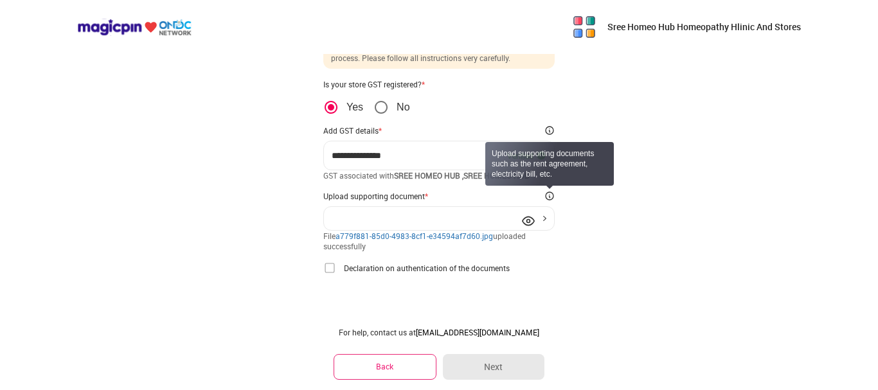
click at [551, 194] on img at bounding box center [549, 196] width 10 height 10
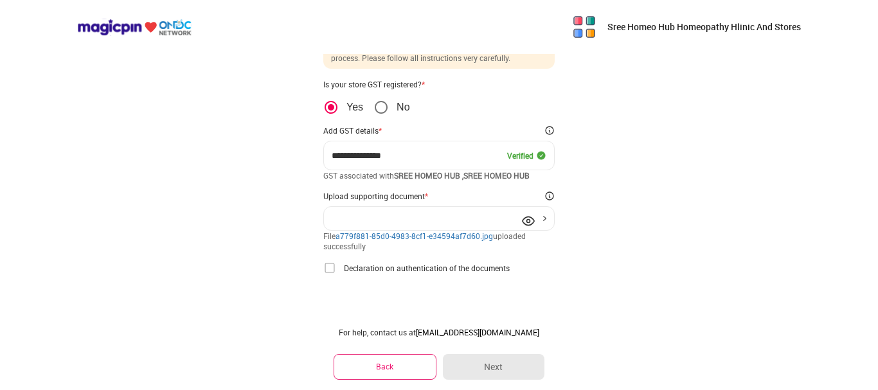
click at [331, 269] on img at bounding box center [329, 268] width 13 height 13
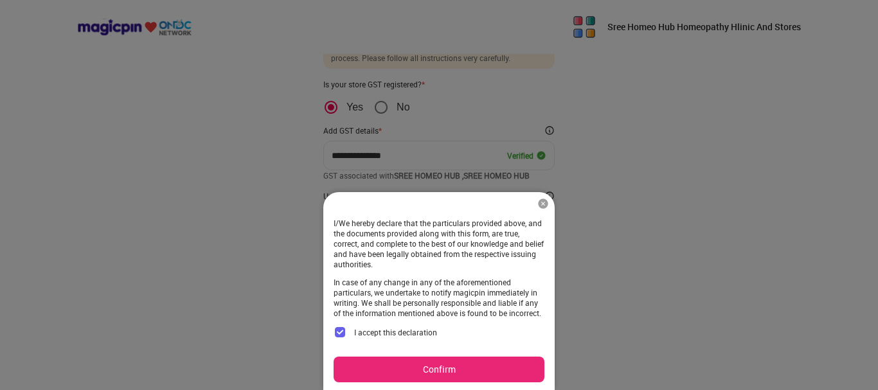
click at [419, 378] on button "Confirm" at bounding box center [439, 370] width 211 height 26
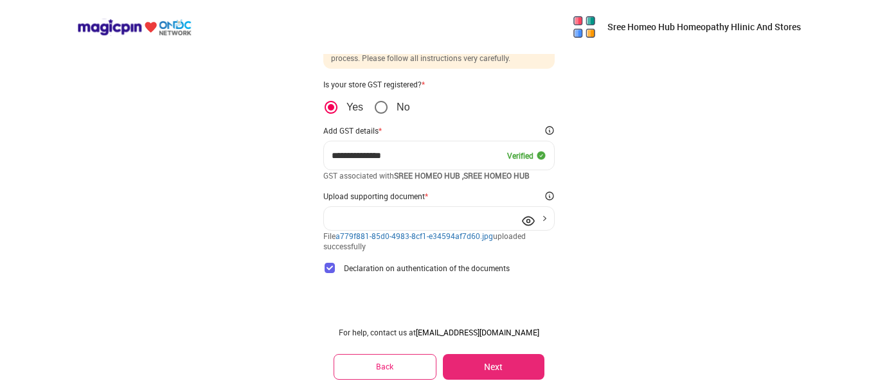
click at [503, 366] on button "Next" at bounding box center [494, 367] width 102 height 26
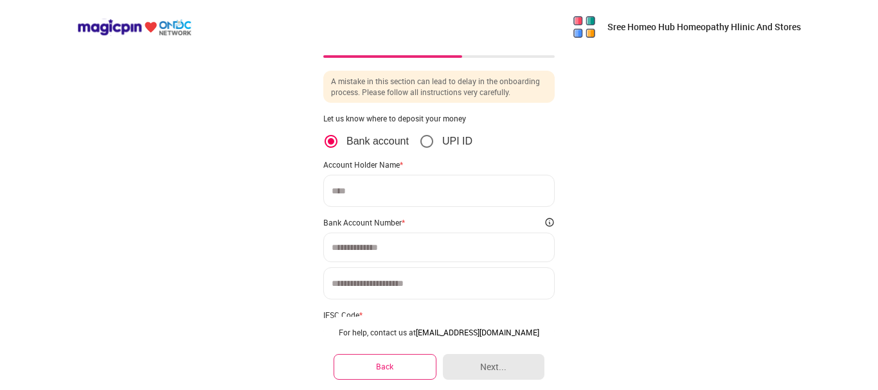
scroll to position [0, 0]
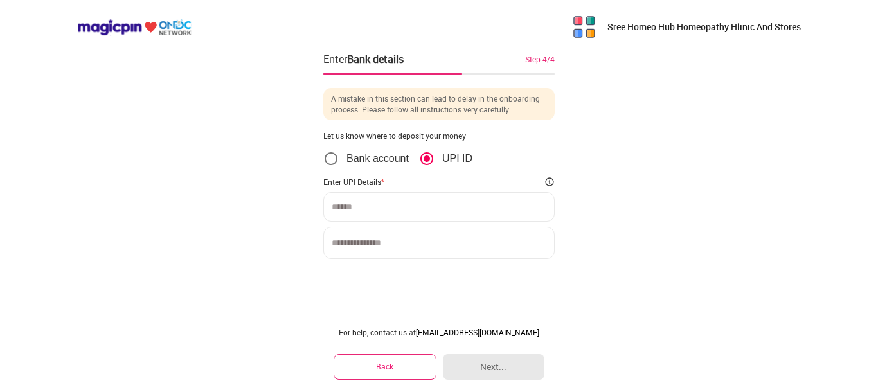
click at [436, 204] on input at bounding box center [439, 207] width 215 height 10
type input "**********"
click at [440, 246] on input at bounding box center [438, 243] width 231 height 32
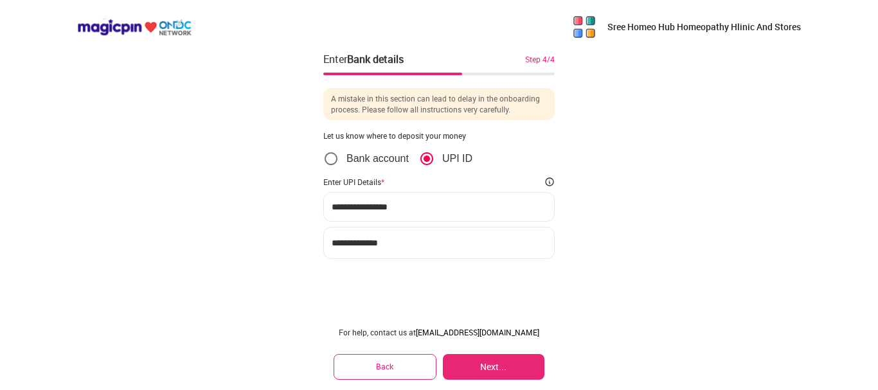
type input "**********"
click at [501, 361] on button "Next..." at bounding box center [494, 367] width 102 height 26
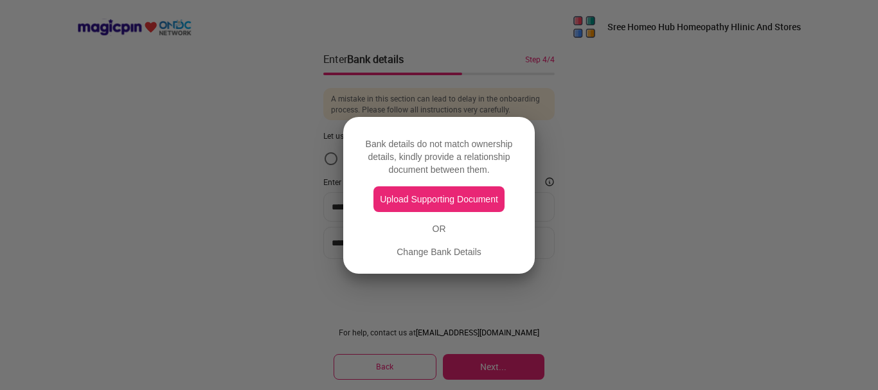
click at [449, 206] on button "Upload Supporting Document" at bounding box center [438, 199] width 131 height 26
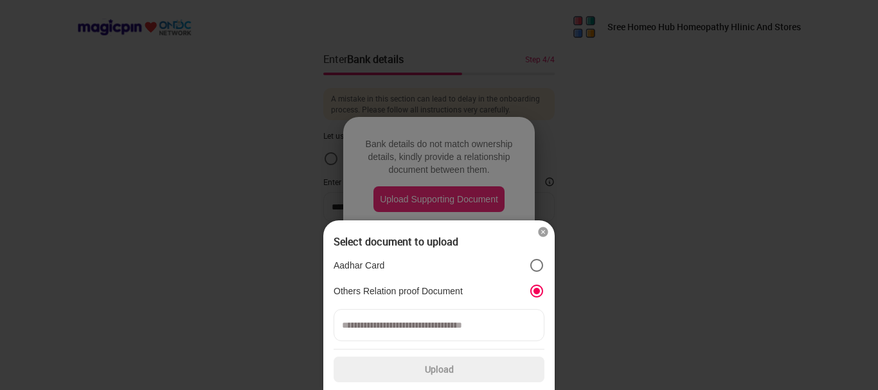
click at [540, 226] on img at bounding box center [543, 232] width 13 height 13
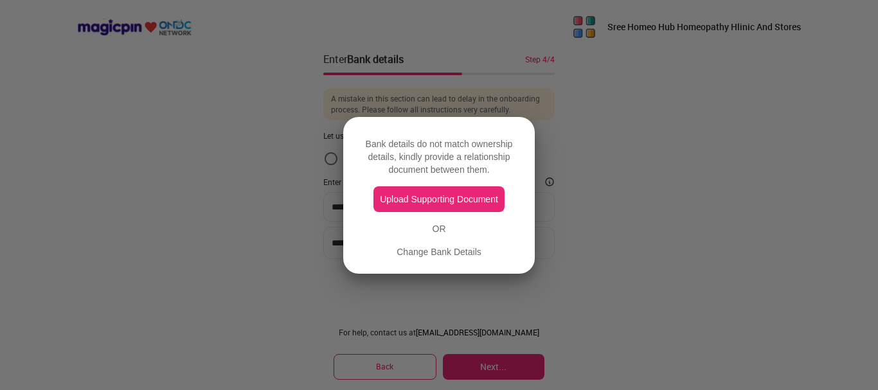
click at [441, 253] on div "Change Bank Details" at bounding box center [439, 251] width 85 height 13
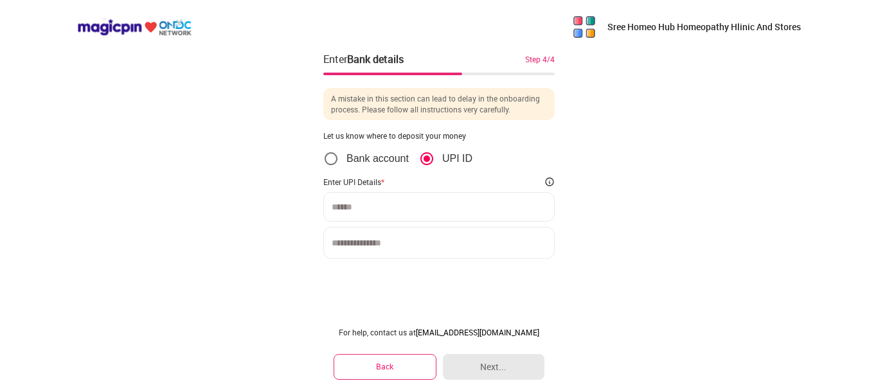
click at [344, 163] on span "Bank account" at bounding box center [374, 158] width 70 height 13
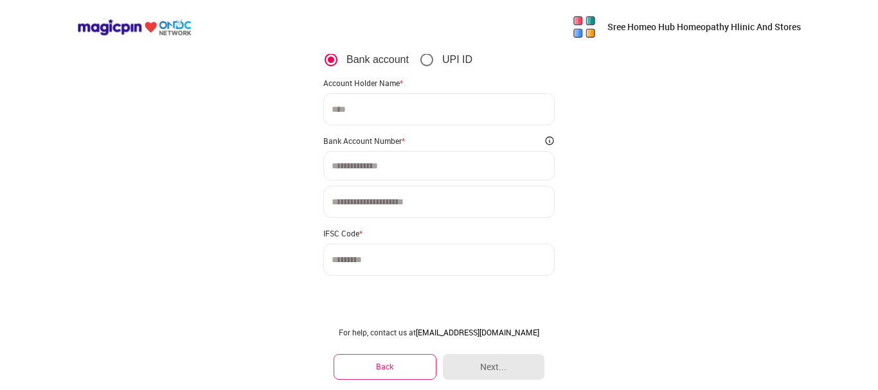
scroll to position [100, 0]
click at [362, 118] on input at bounding box center [438, 108] width 231 height 32
type input "**********"
click at [379, 165] on input at bounding box center [439, 164] width 215 height 10
type input "**********"
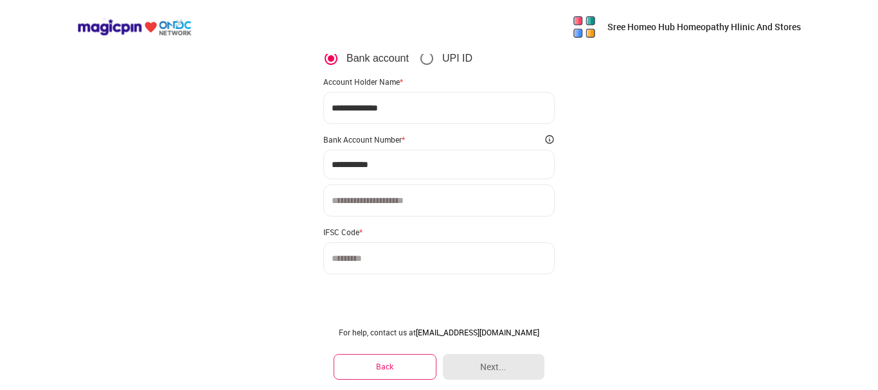
click at [397, 209] on input at bounding box center [438, 200] width 231 height 32
type input "**********"
click at [400, 273] on input at bounding box center [438, 258] width 231 height 32
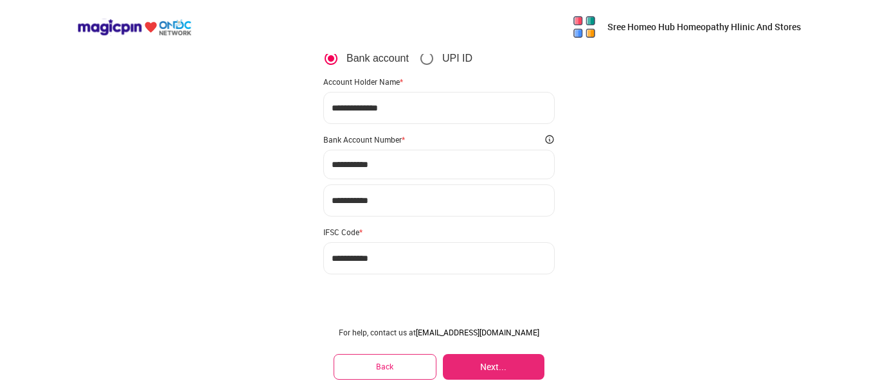
type input "**********"
click at [505, 382] on div "For help, contact us at partner@magicpin.in Back Next..." at bounding box center [438, 353] width 231 height 73
click at [504, 373] on button "Next..." at bounding box center [494, 367] width 102 height 26
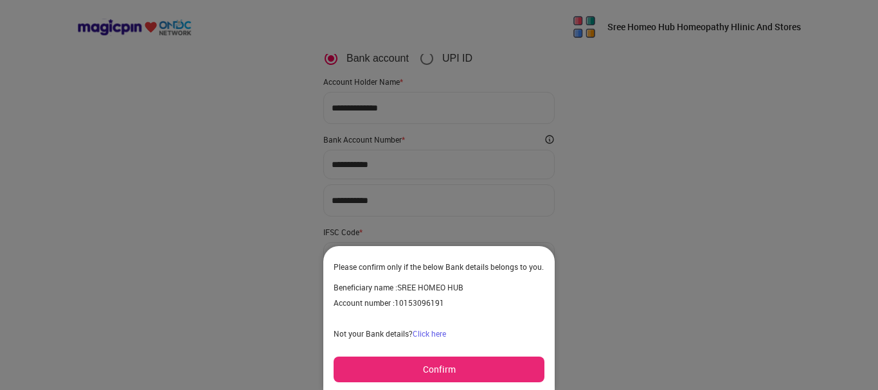
click at [442, 367] on button "Confirm" at bounding box center [439, 370] width 211 height 26
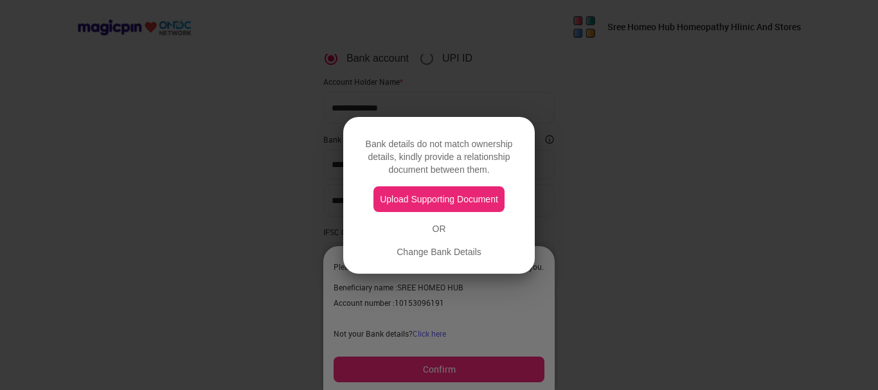
click at [432, 206] on button "Upload Supporting Document" at bounding box center [438, 199] width 131 height 26
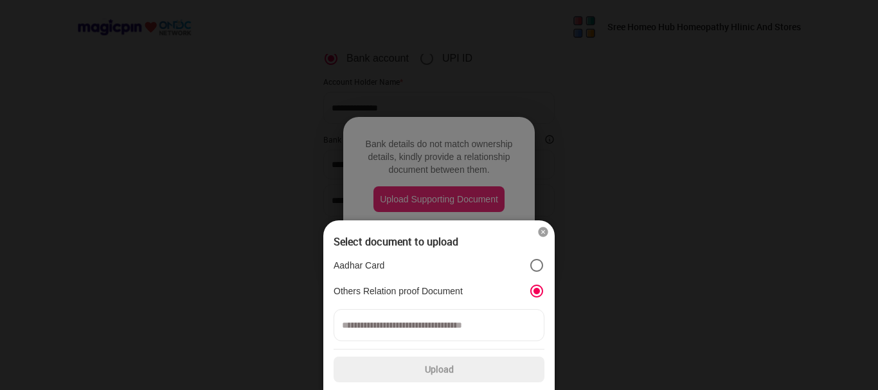
click at [474, 330] on input at bounding box center [439, 325] width 211 height 32
click at [452, 368] on label "Upload" at bounding box center [439, 370] width 211 height 26
click at [0, 0] on input "Upload" at bounding box center [0, 0] width 0 height 0
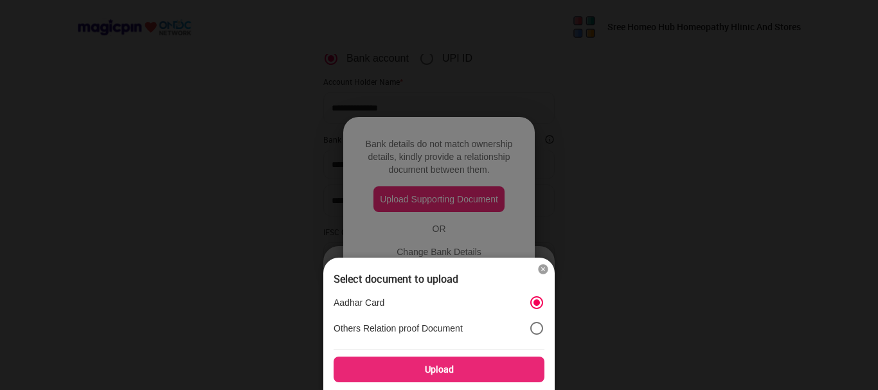
click at [504, 332] on label "Others Relation proof Document" at bounding box center [439, 328] width 211 height 15
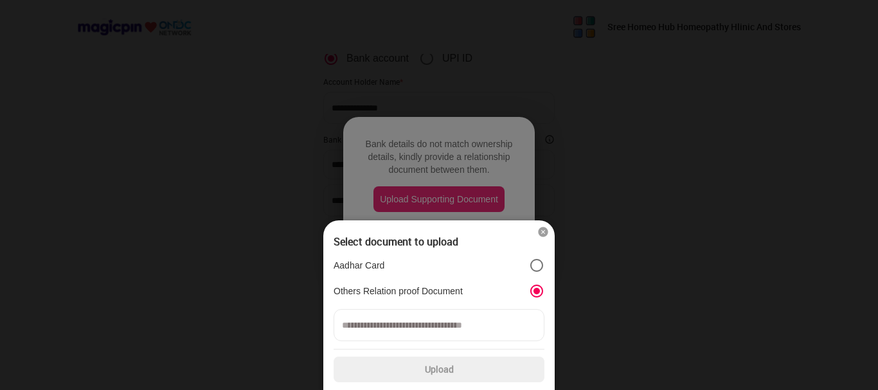
click at [427, 372] on label "Upload" at bounding box center [439, 370] width 211 height 26
click at [0, 0] on input "Upload" at bounding box center [0, 0] width 0 height 0
click at [424, 328] on input at bounding box center [439, 325] width 211 height 32
click at [424, 368] on label "Upload" at bounding box center [439, 370] width 211 height 26
click at [0, 0] on input "Upload" at bounding box center [0, 0] width 0 height 0
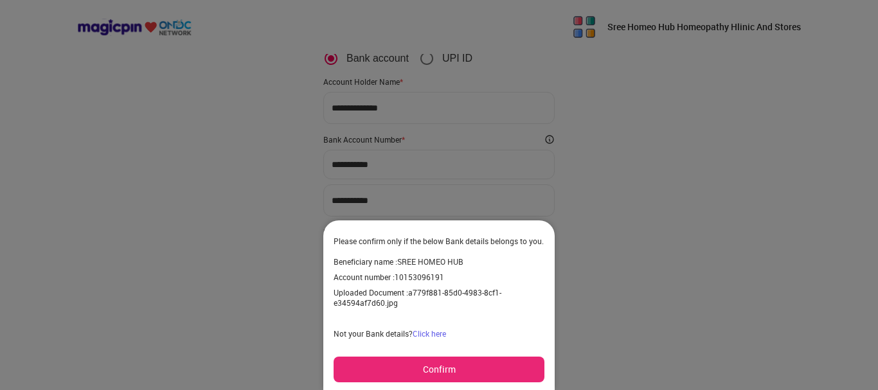
click at [432, 368] on button "Confirm" at bounding box center [439, 370] width 211 height 26
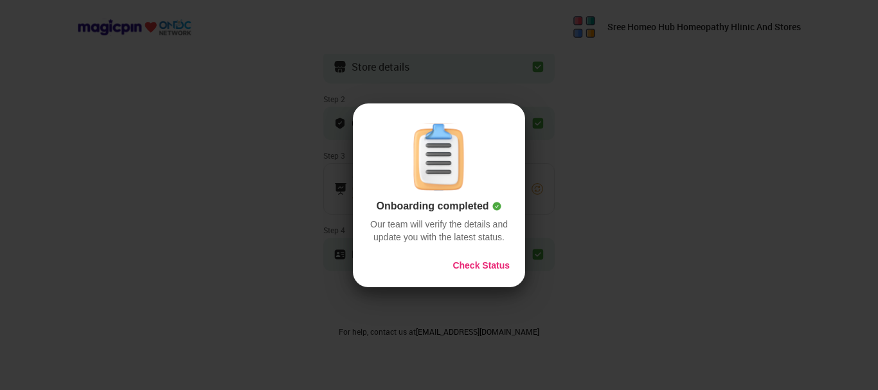
click at [474, 263] on button "Check Status" at bounding box center [480, 265] width 57 height 13
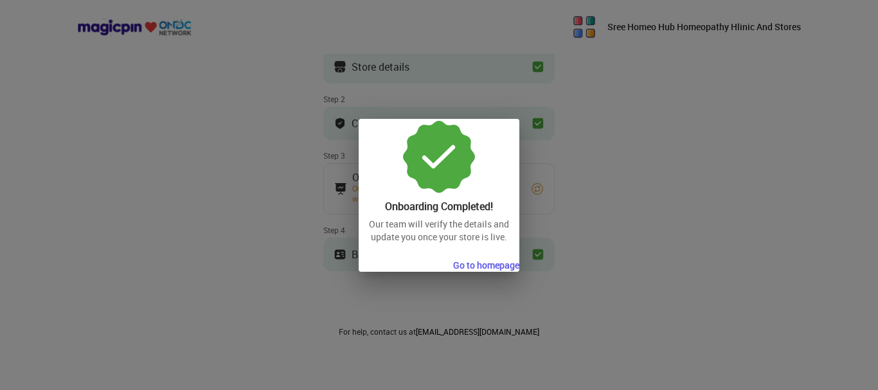
click at [471, 267] on button "Go to homepage" at bounding box center [486, 265] width 66 height 13
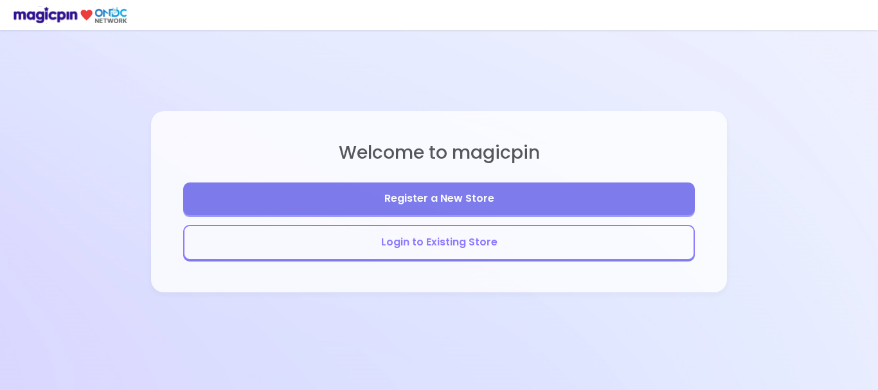
click at [547, 246] on button "Login to Existing Store" at bounding box center [439, 242] width 512 height 35
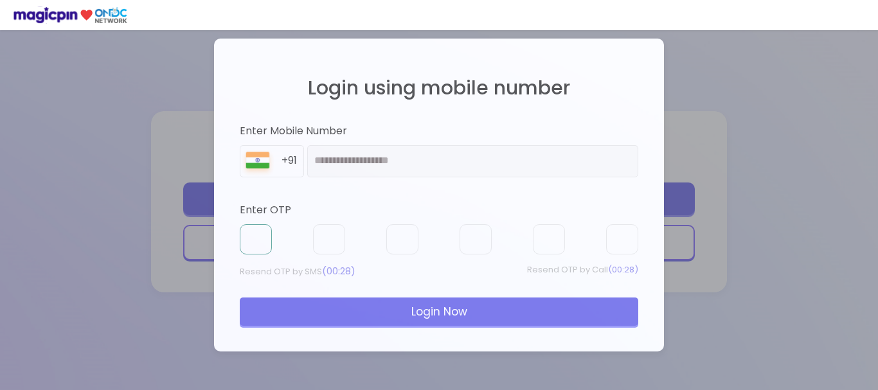
click at [260, 248] on input "text" at bounding box center [256, 239] width 32 height 31
type input "*"
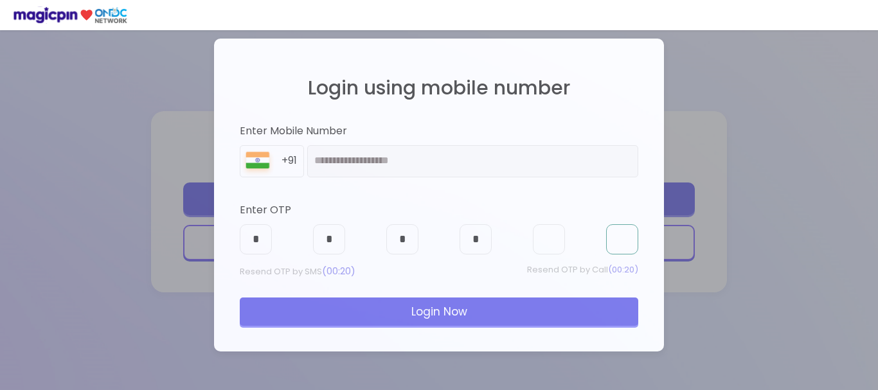
type input "*"
click at [340, 306] on div "Login Now" at bounding box center [439, 312] width 398 height 28
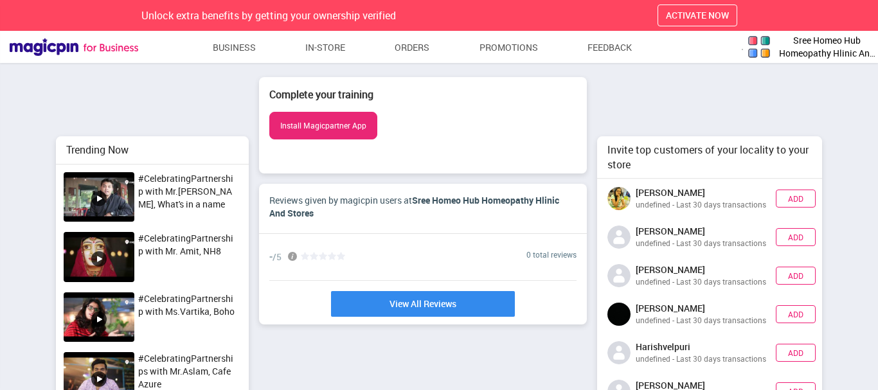
scroll to position [311, 234]
click at [232, 48] on link "Business" at bounding box center [235, 47] width 44 height 23
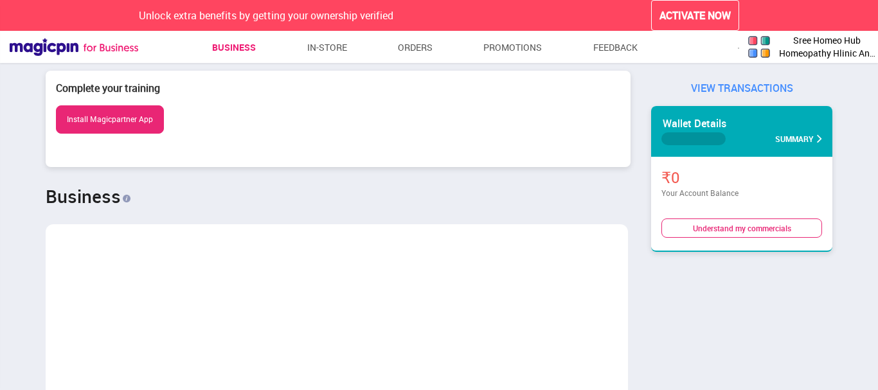
scroll to position [641516, 642059]
click at [832, 53] on span "Sree Homeo Hub Homeopathy Hlinic And Stores" at bounding box center [826, 47] width 96 height 26
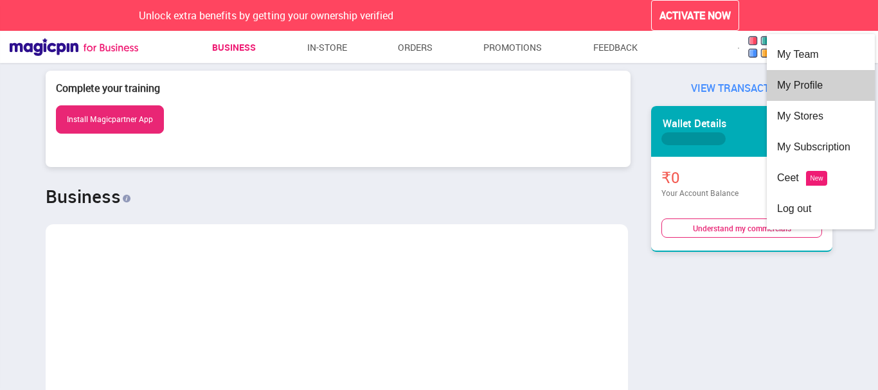
click at [800, 87] on div "My Profile" at bounding box center [820, 85] width 87 height 31
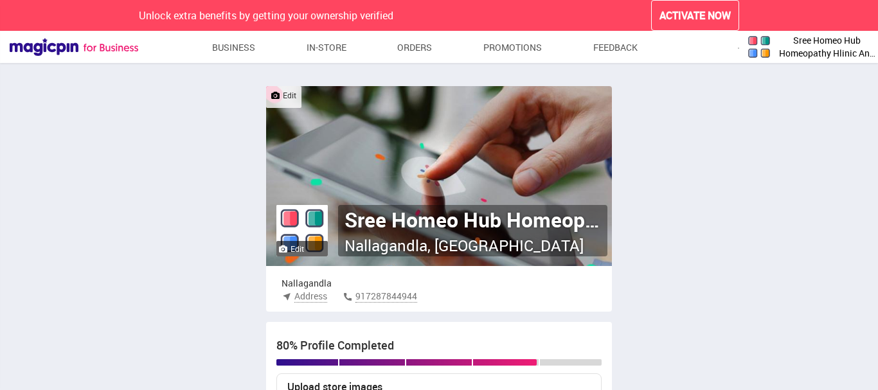
click at [286, 245] on label "Edit" at bounding box center [291, 249] width 25 height 11
click at [0, 0] on input "Edit" at bounding box center [0, 0] width 0 height 0
click at [287, 99] on label "Edit" at bounding box center [283, 95] width 25 height 11
click at [0, 0] on input "Edit" at bounding box center [0, 0] width 0 height 0
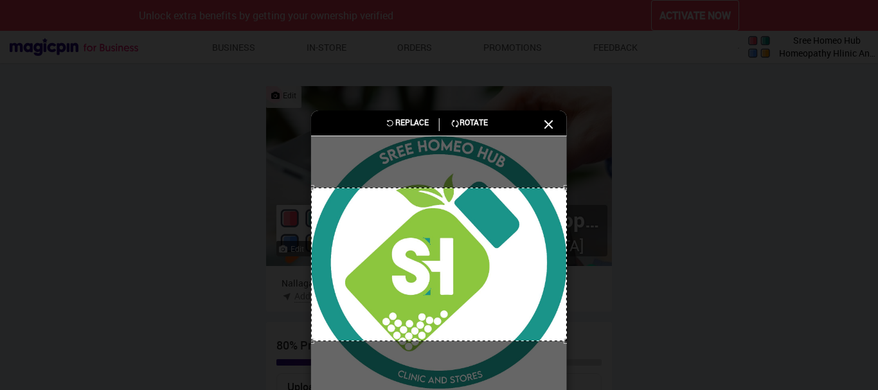
click at [558, 128] on div "Replace Rotate" at bounding box center [439, 124] width 256 height 27
click at [553, 126] on icon at bounding box center [548, 124] width 15 height 15
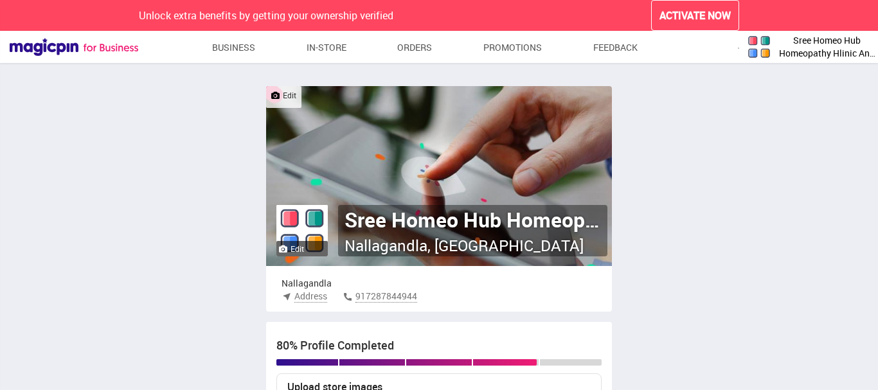
click at [305, 232] on img at bounding box center [301, 230] width 51 height 51
click at [298, 247] on label "Edit" at bounding box center [291, 249] width 25 height 11
click at [0, 0] on input "Edit" at bounding box center [0, 0] width 0 height 0
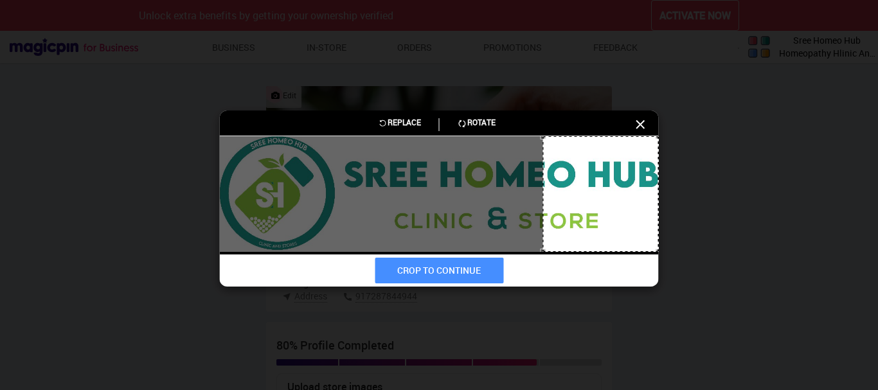
drag, startPoint x: 492, startPoint y: 195, endPoint x: 675, endPoint y: 143, distance: 191.2
click at [693, 179] on div "Replace Rotate CROP TO CONTINUE" at bounding box center [439, 195] width 878 height 390
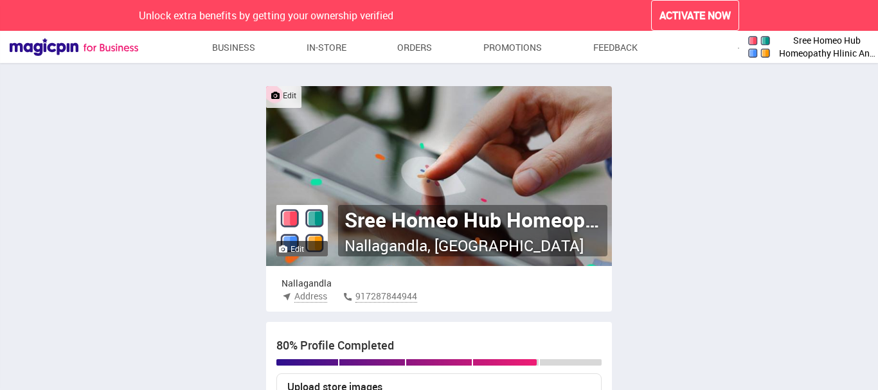
click at [296, 245] on label "Edit" at bounding box center [291, 249] width 25 height 11
click at [0, 0] on input "Edit" at bounding box center [0, 0] width 0 height 0
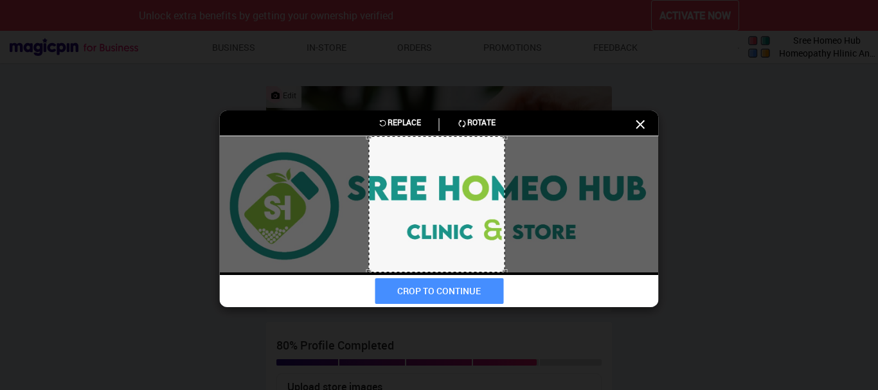
click at [644, 122] on icon at bounding box center [640, 124] width 15 height 15
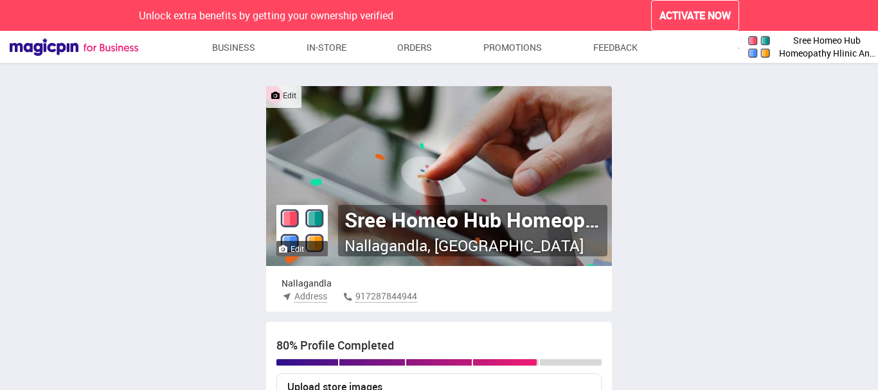
click at [289, 97] on label "Edit" at bounding box center [283, 95] width 25 height 11
click at [0, 0] on input "Edit" at bounding box center [0, 0] width 0 height 0
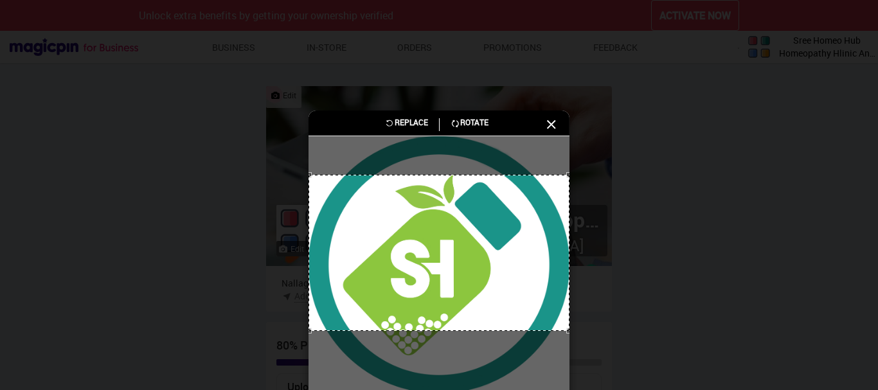
scroll to position [3, 0]
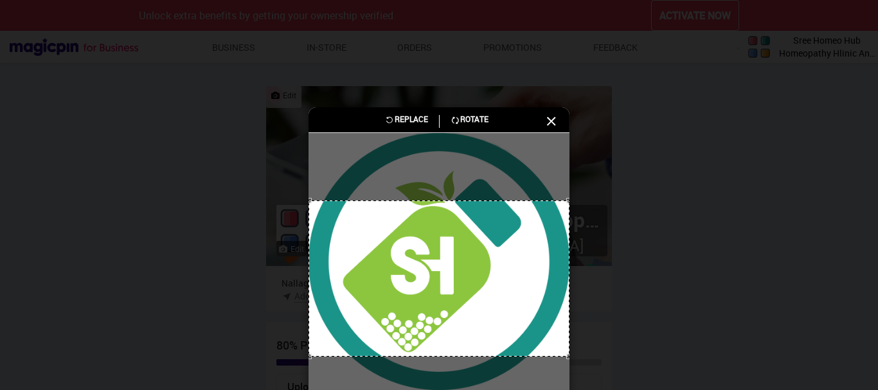
drag, startPoint x: 465, startPoint y: 252, endPoint x: 451, endPoint y: 239, distance: 19.1
click at [456, 280] on div at bounding box center [438, 279] width 261 height 157
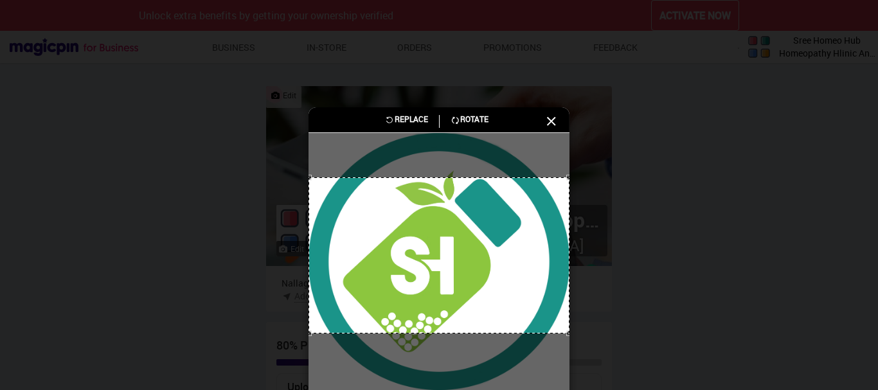
drag, startPoint x: 453, startPoint y: 205, endPoint x: 458, endPoint y: 183, distance: 23.1
click at [458, 183] on div at bounding box center [438, 255] width 261 height 157
click at [555, 119] on icon at bounding box center [551, 121] width 15 height 15
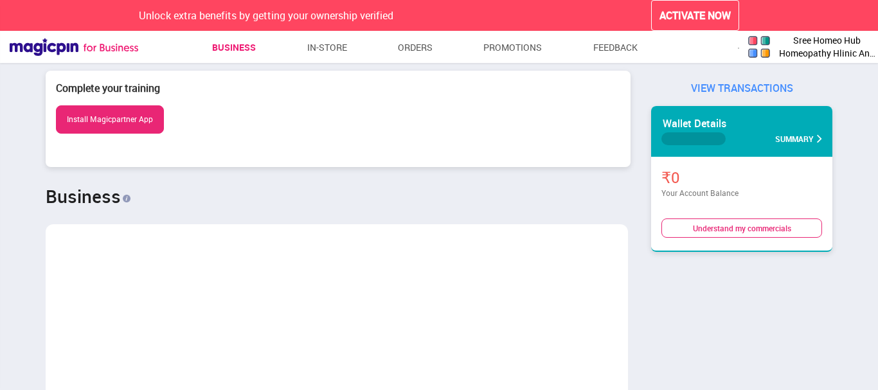
scroll to position [641178, 642059]
click at [326, 41] on link "In-store" at bounding box center [327, 47] width 40 height 23
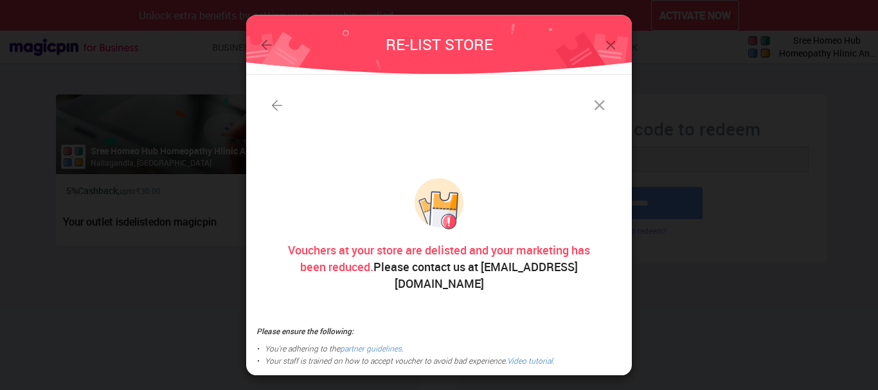
click at [594, 114] on img at bounding box center [600, 105] width 18 height 18
click at [609, 53] on img at bounding box center [611, 45] width 16 height 16
click at [600, 112] on img at bounding box center [600, 105] width 18 height 18
click at [608, 53] on img at bounding box center [611, 45] width 16 height 16
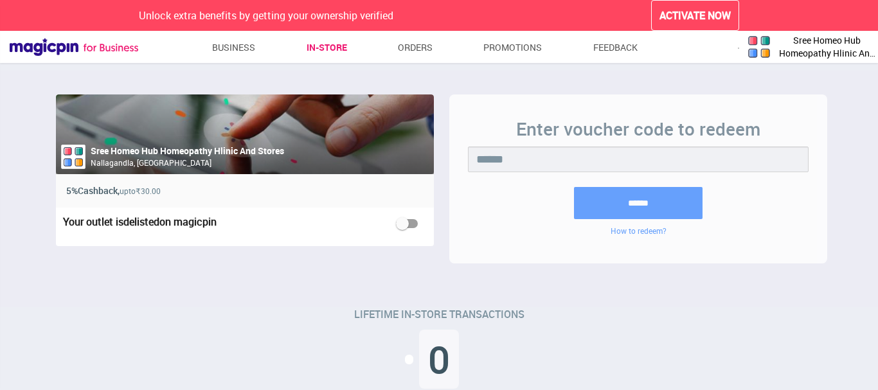
click at [853, 49] on span "Sree Homeo Hub Homeopathy Hlinic And Stores" at bounding box center [826, 47] width 96 height 26
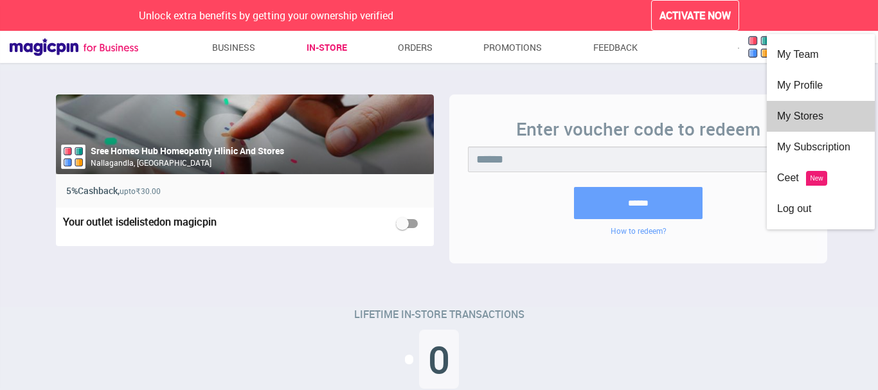
click at [813, 116] on div "My Stores" at bounding box center [820, 116] width 87 height 31
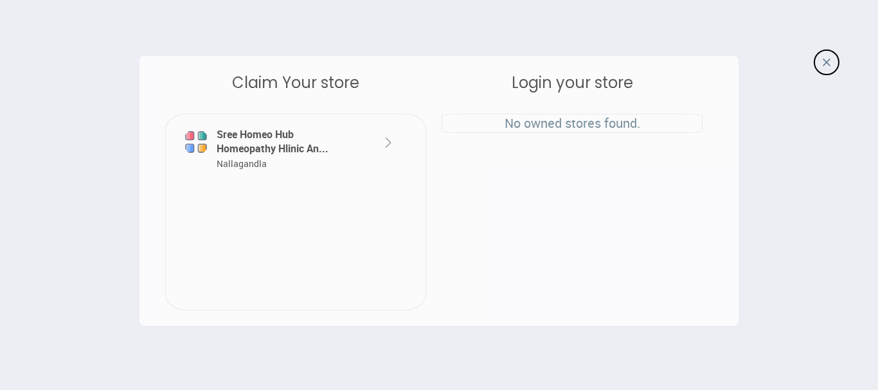
click at [821, 62] on div at bounding box center [827, 62] width 26 height 26
